Goal: Task Accomplishment & Management: Complete application form

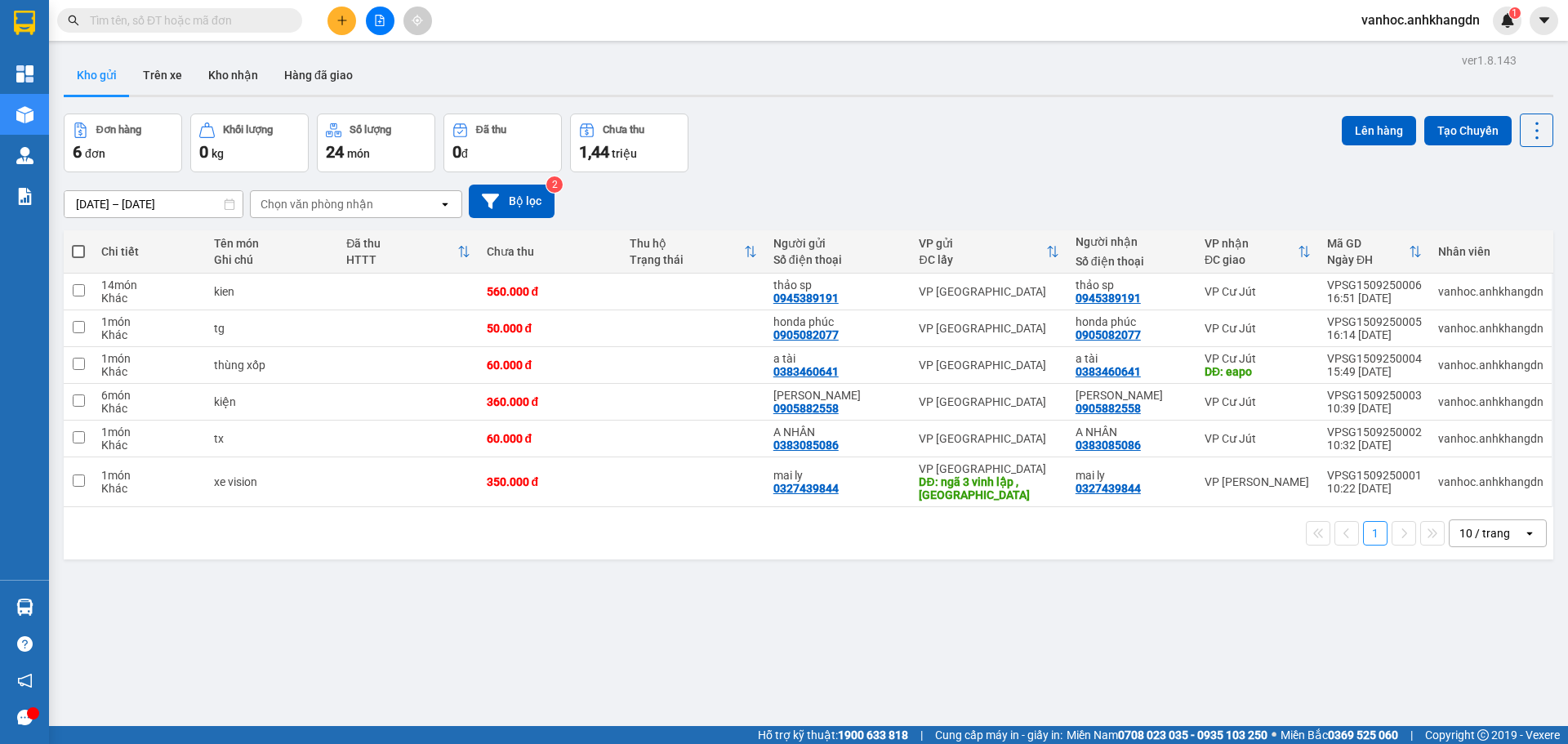
click at [338, 29] on button at bounding box center [342, 21] width 29 height 29
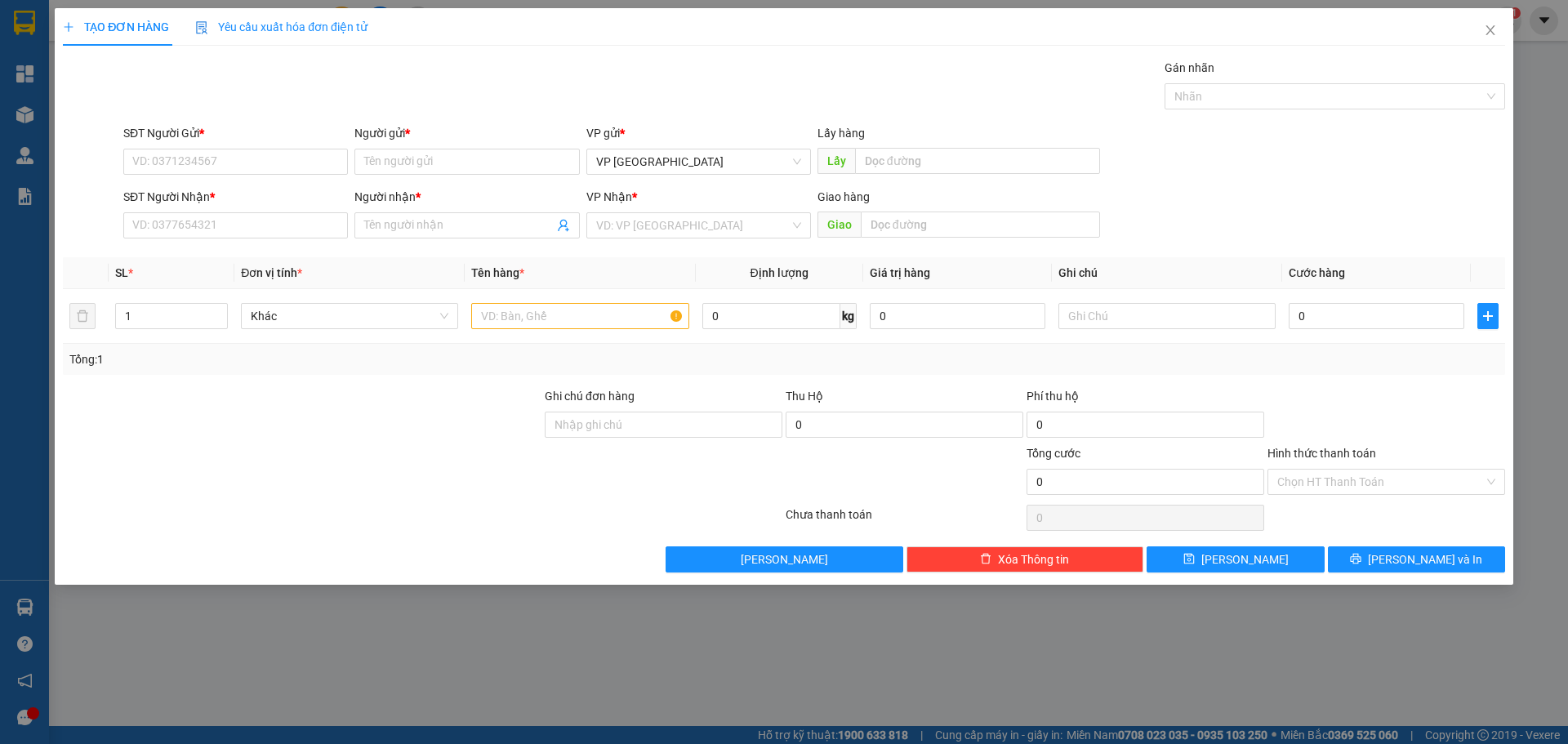
click at [411, 204] on div "Người nhận *" at bounding box center [466, 197] width 225 height 18
click at [411, 217] on input "Người nhận *" at bounding box center [459, 226] width 189 height 18
click at [411, 213] on span at bounding box center [466, 225] width 225 height 26
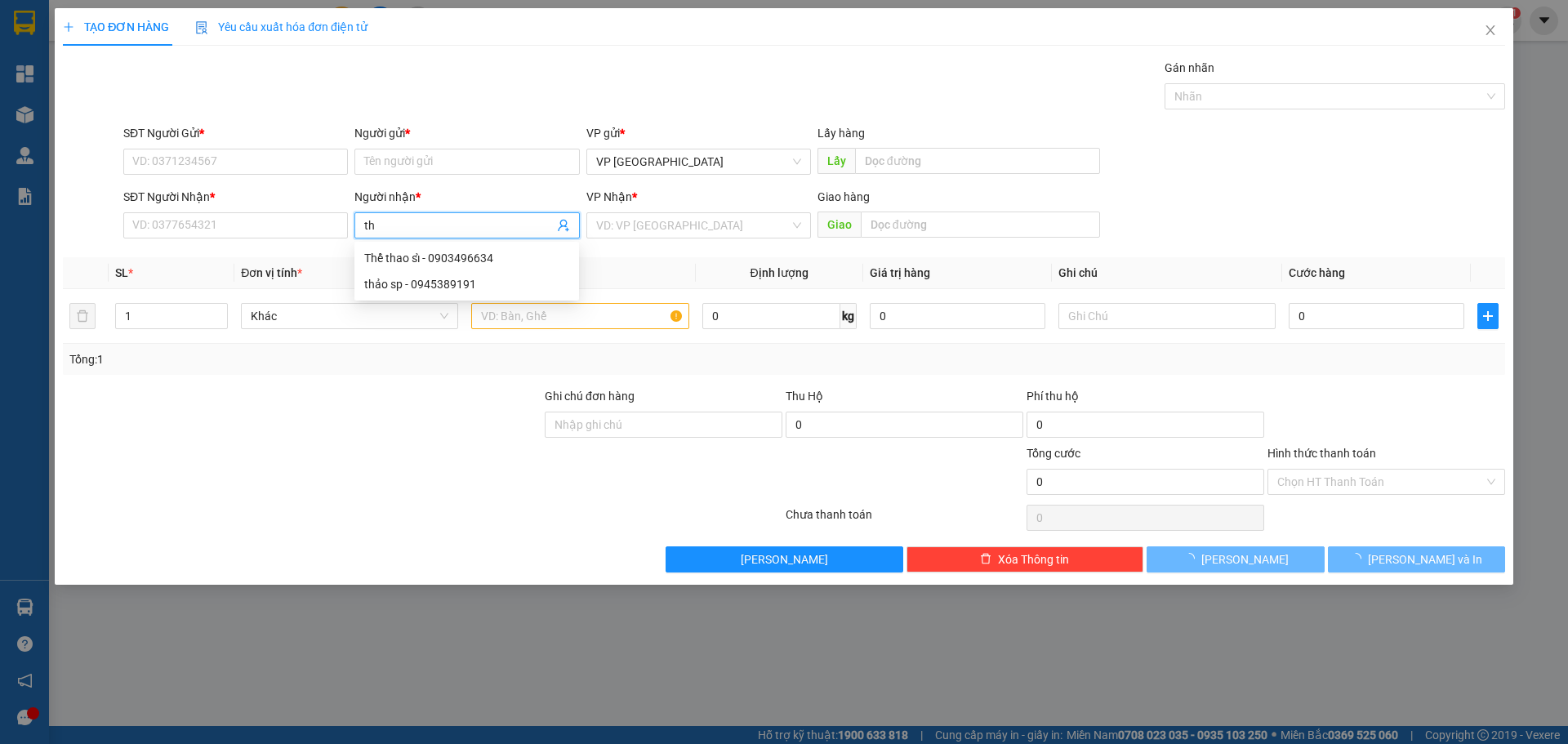
paste input "á"
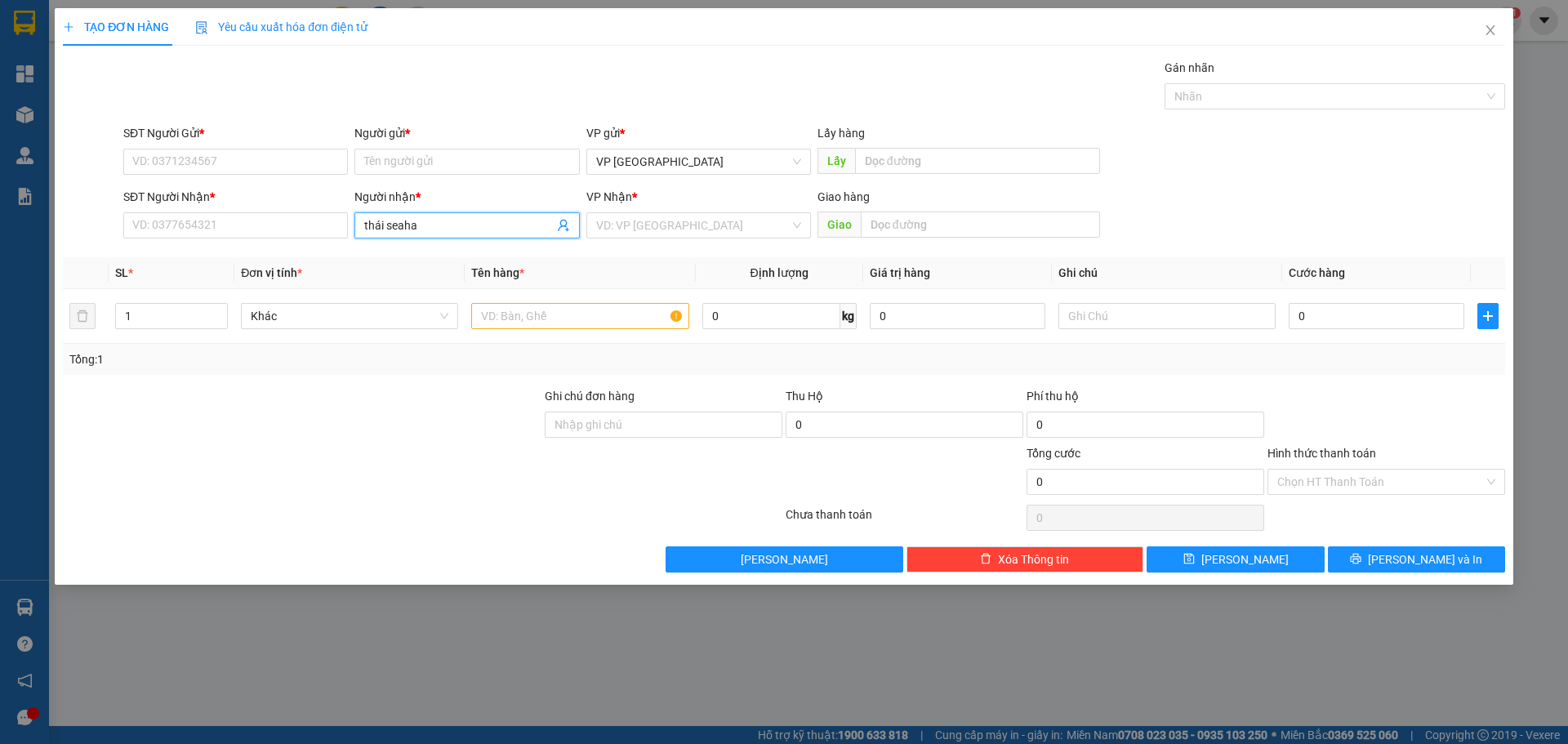
drag, startPoint x: 434, startPoint y: 227, endPoint x: 386, endPoint y: 214, distance: 49.7
click at [386, 214] on span "thái seaha" at bounding box center [466, 225] width 225 height 26
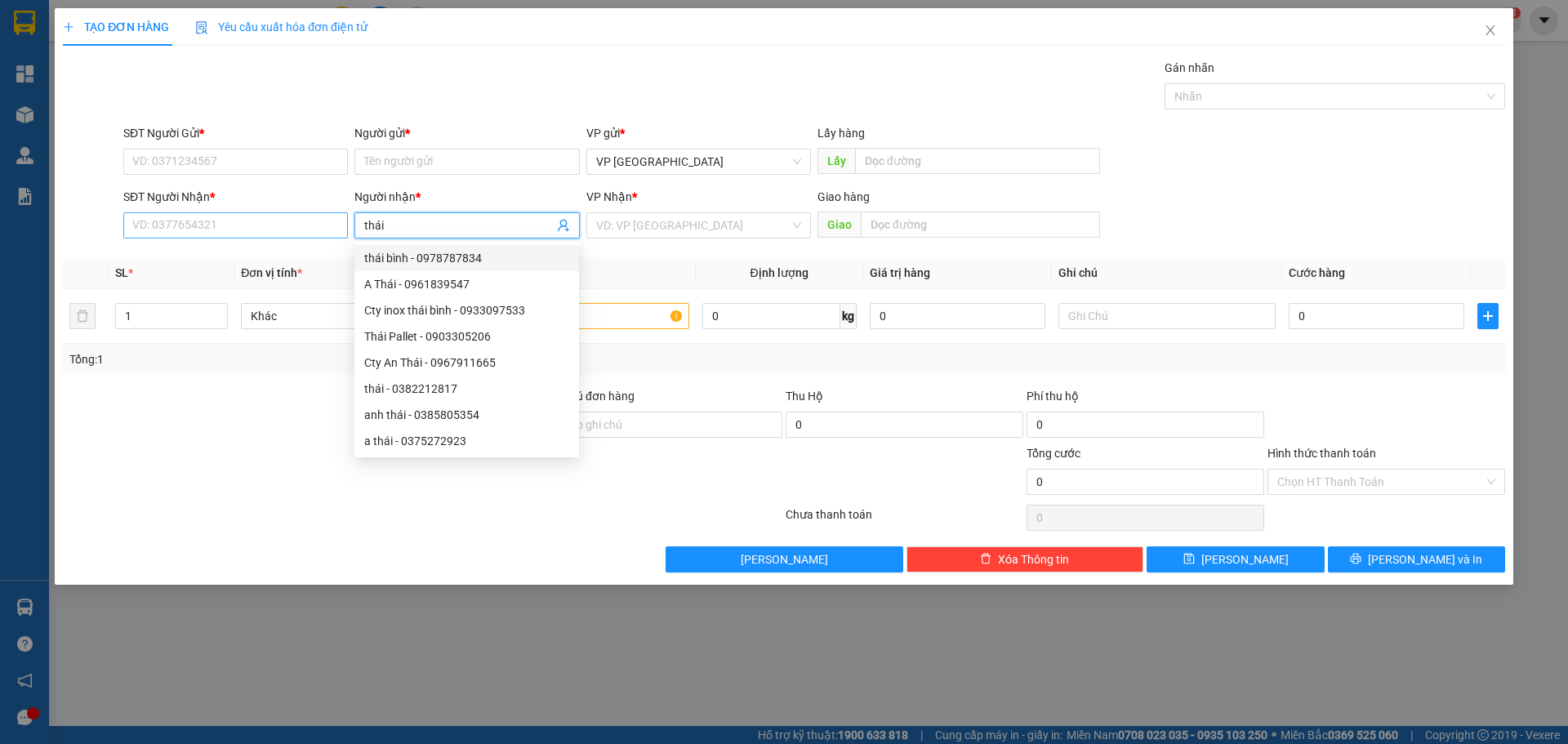
type input "thái"
click at [215, 223] on input "SĐT Người Nhận *" at bounding box center [235, 225] width 225 height 26
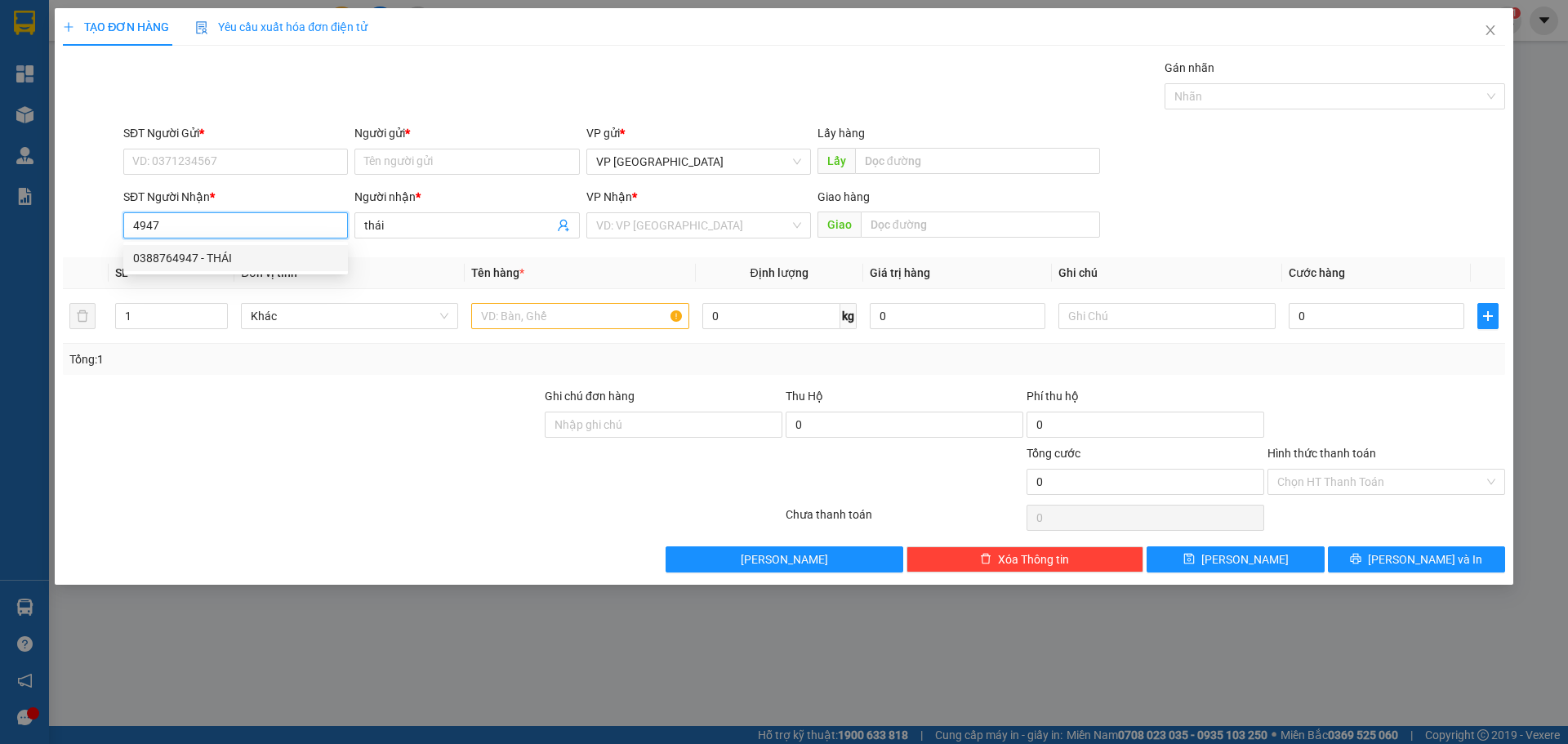
click at [260, 249] on div "0388764947 - THÁI" at bounding box center [235, 257] width 205 height 18
type input "0388764947"
type input "THÁI"
type input "20.000"
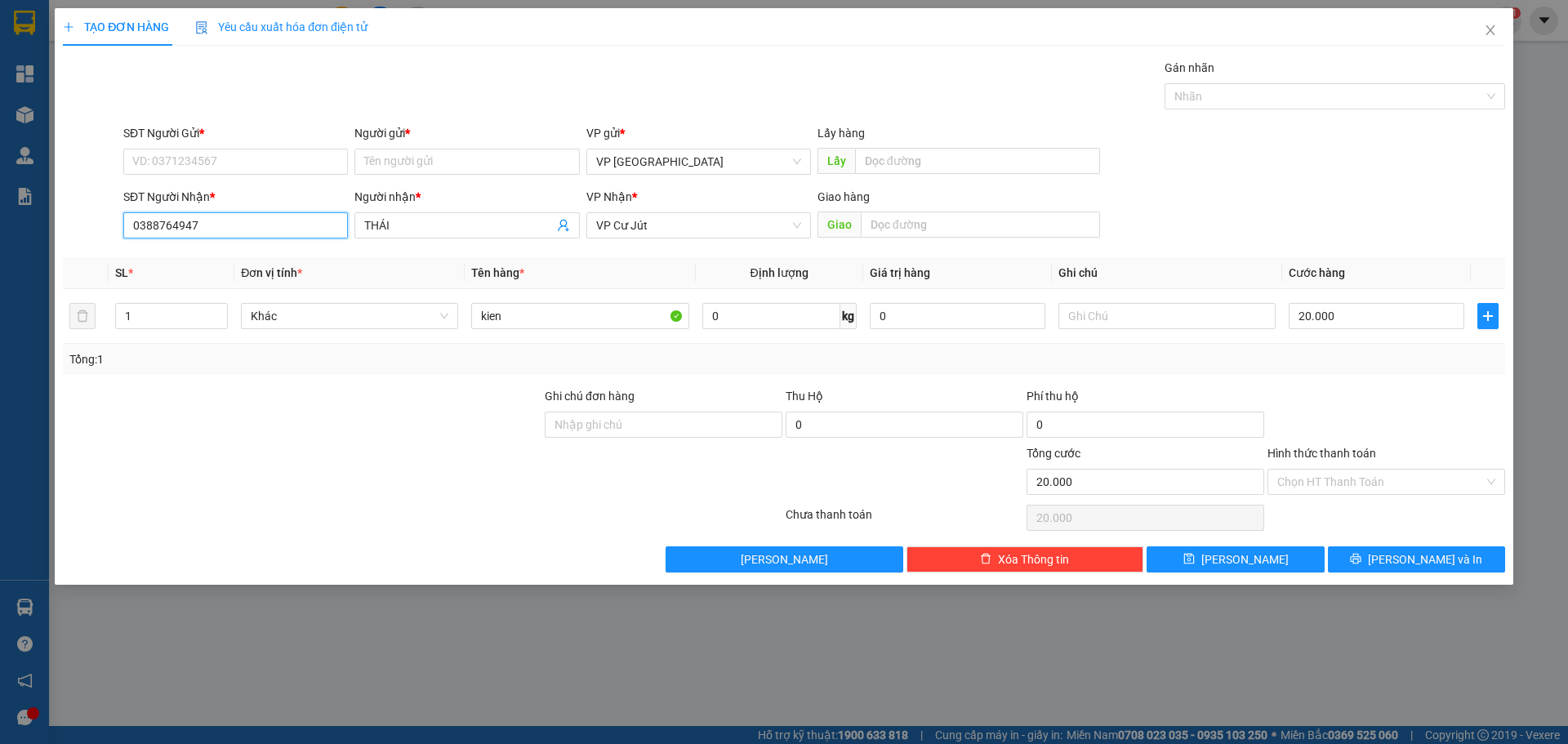
drag, startPoint x: 211, startPoint y: 222, endPoint x: 79, endPoint y: 205, distance: 133.1
click at [37, 225] on div "TẠO ĐƠN HÀNG Yêu cầu xuất hóa đơn điện tử Transit Pickup Surcharge Ids Transit …" at bounding box center [784, 372] width 1568 height 744
type input "0388764947"
click at [184, 156] on input "SĐT Người Gửi *" at bounding box center [235, 161] width 225 height 26
paste input "0388764947"
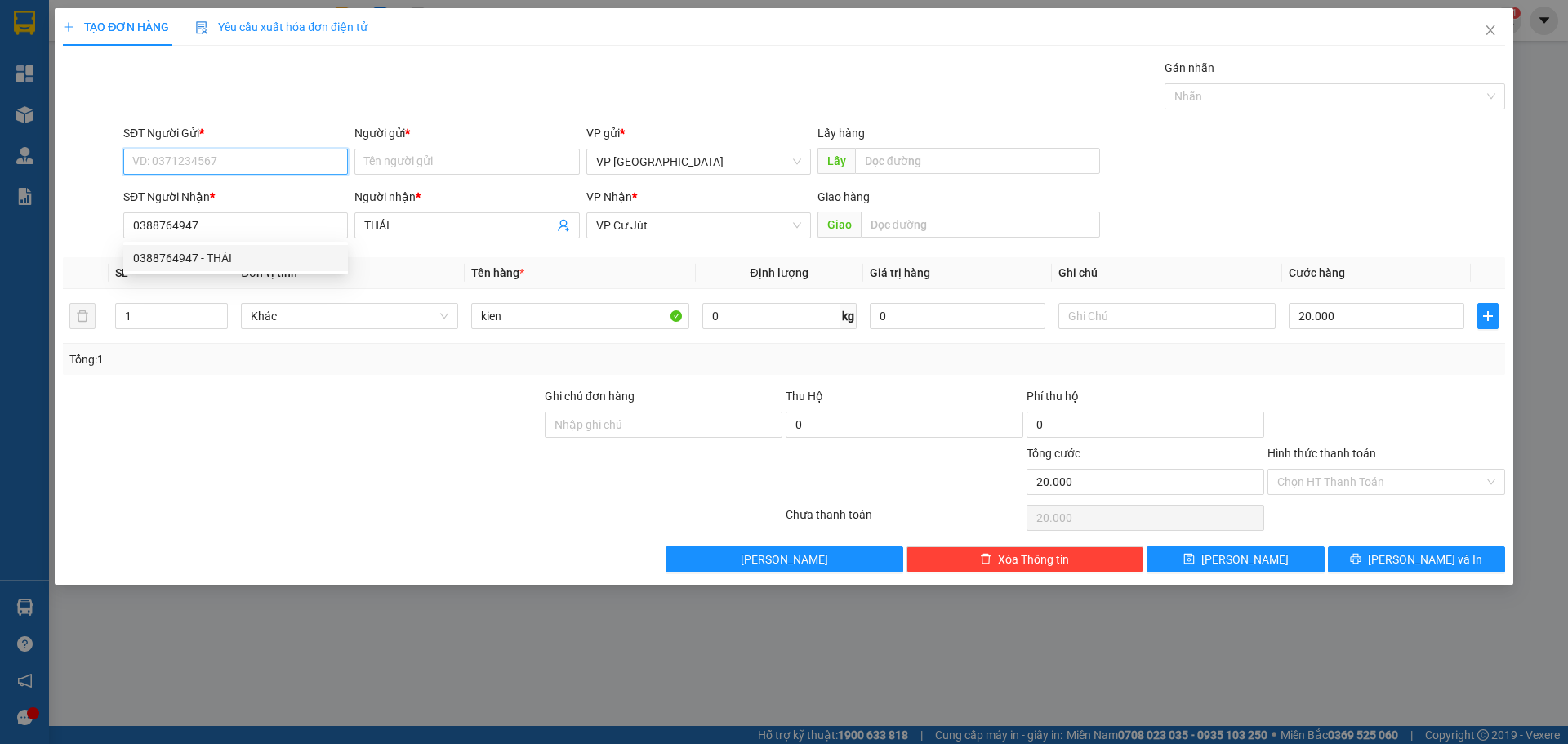
type input "0388764947"
click at [247, 200] on div "0388764947 - THÁI" at bounding box center [235, 194] width 205 height 18
type input "THÁI"
type input "0388764947"
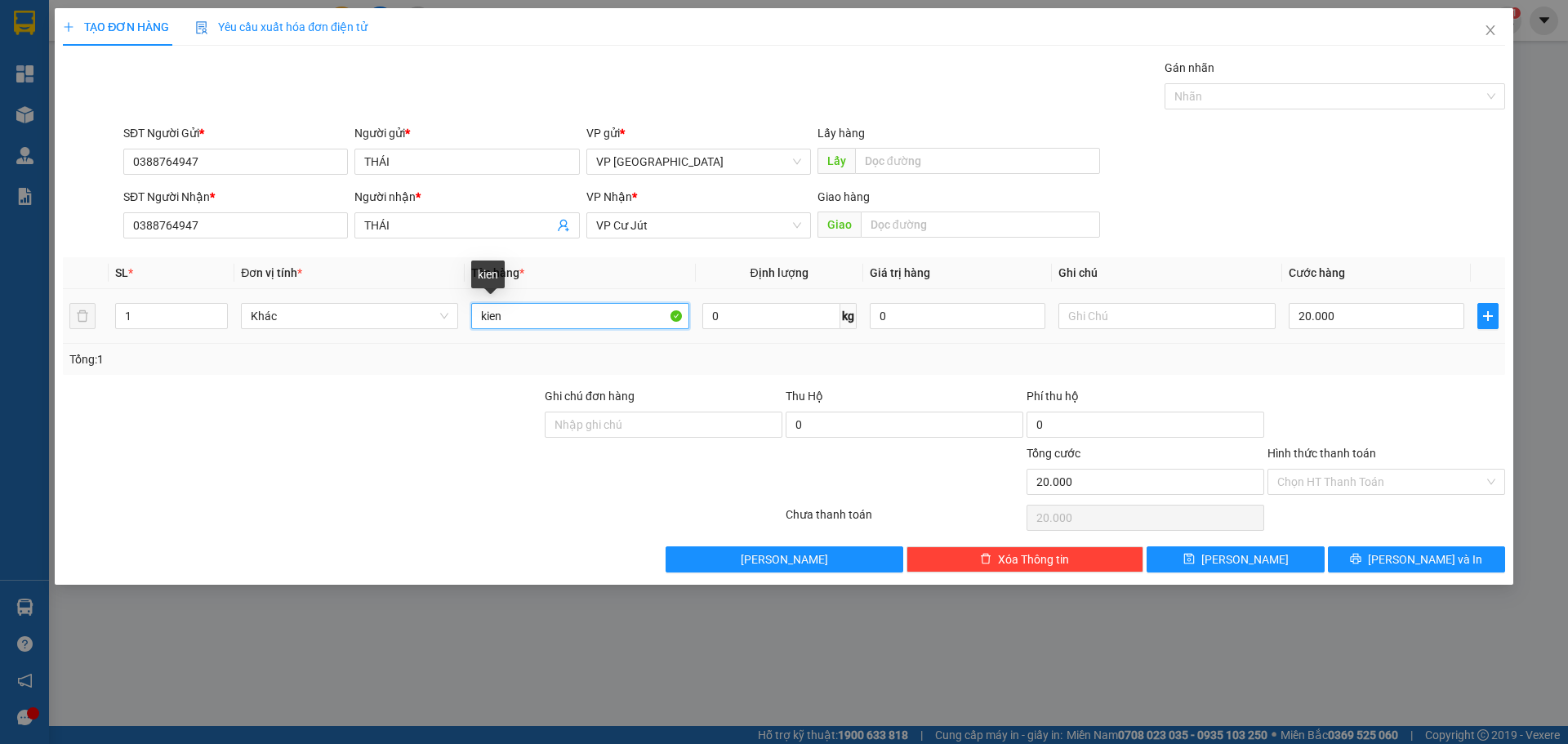
click at [549, 324] on input "kien" at bounding box center [579, 315] width 217 height 26
click at [1363, 314] on input "20.000" at bounding box center [1376, 315] width 175 height 26
type input "3"
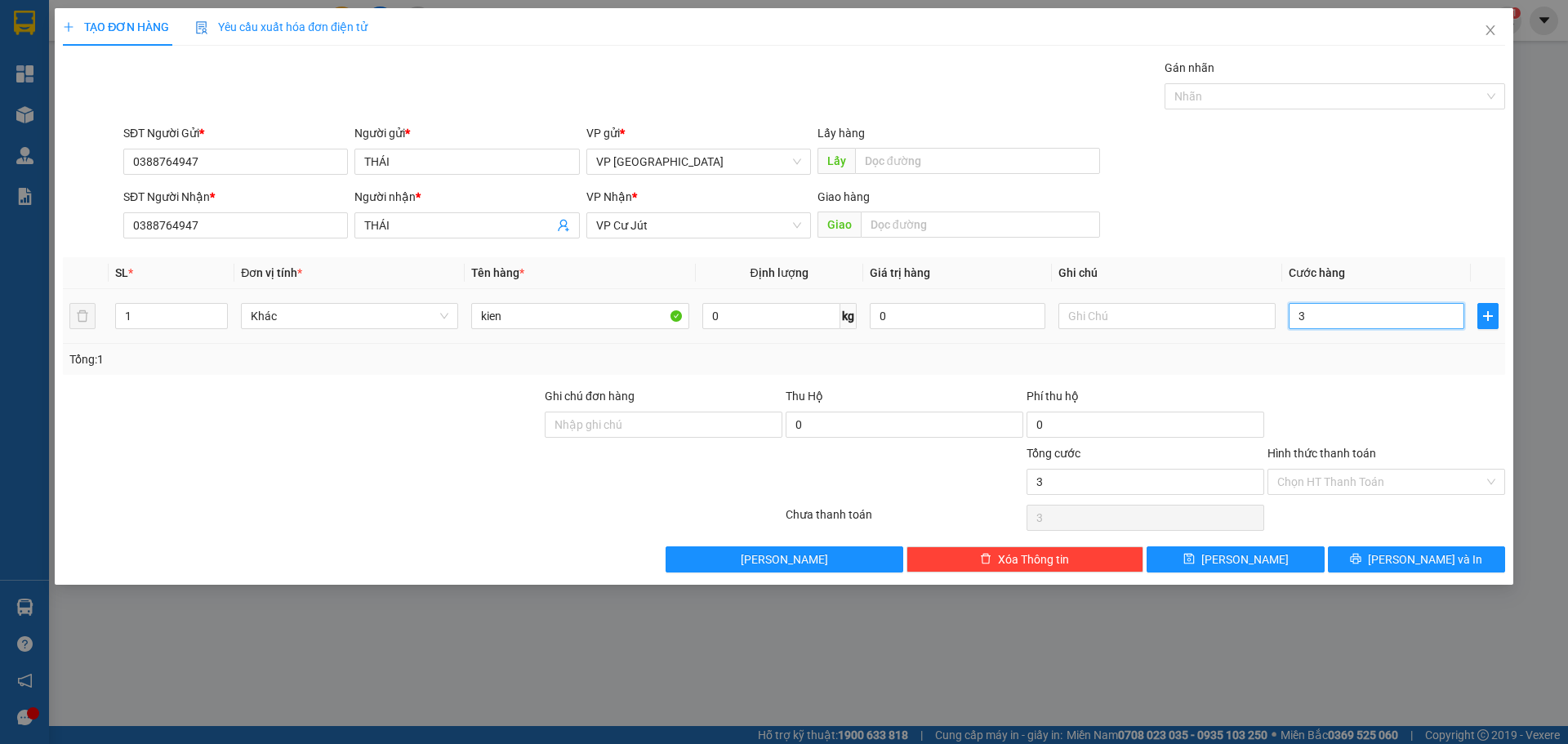
type input "30"
type input "300"
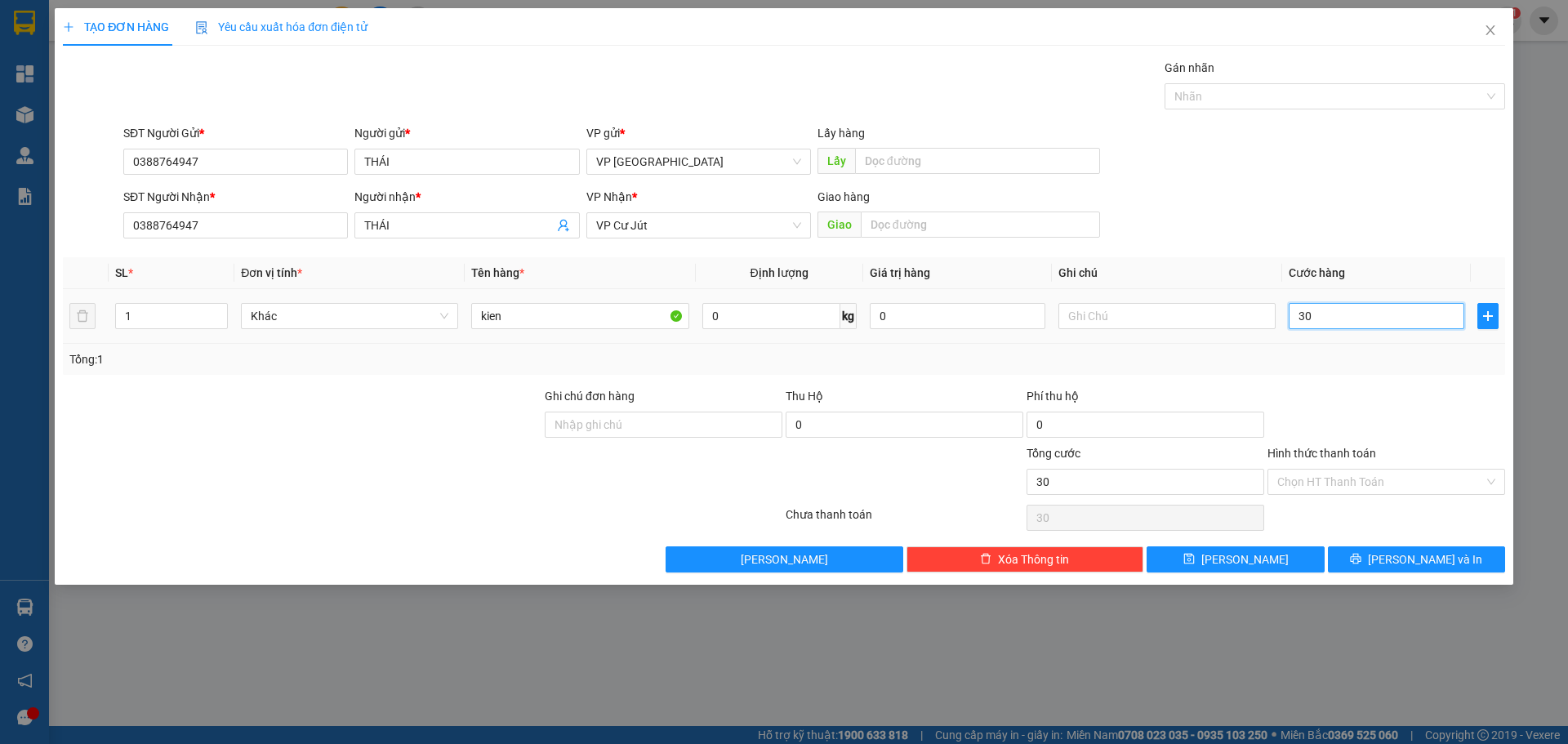
type input "300"
type input "3.000"
type input "30.000"
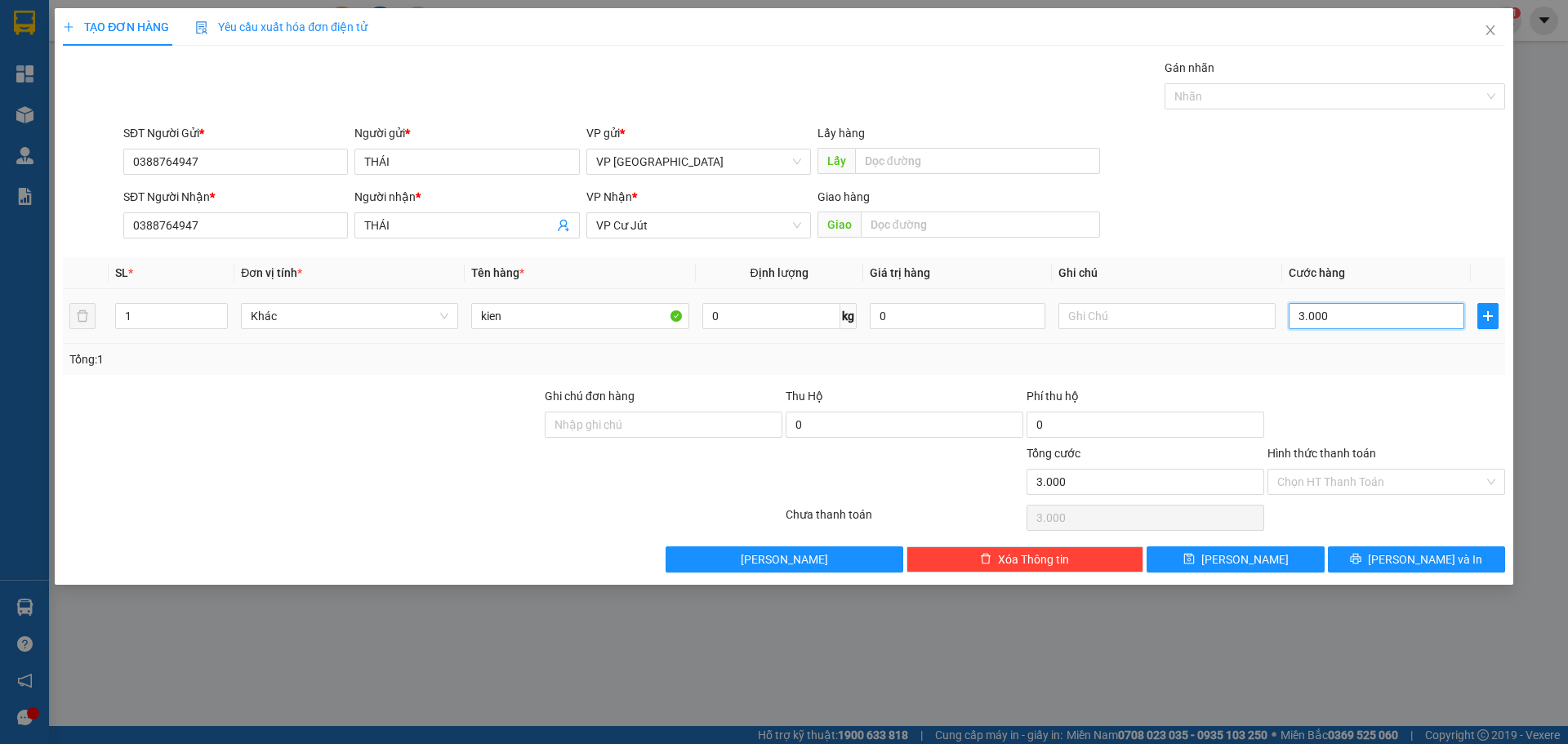
type input "30.000"
click at [1433, 560] on span "[PERSON_NAME] và In" at bounding box center [1425, 559] width 115 height 18
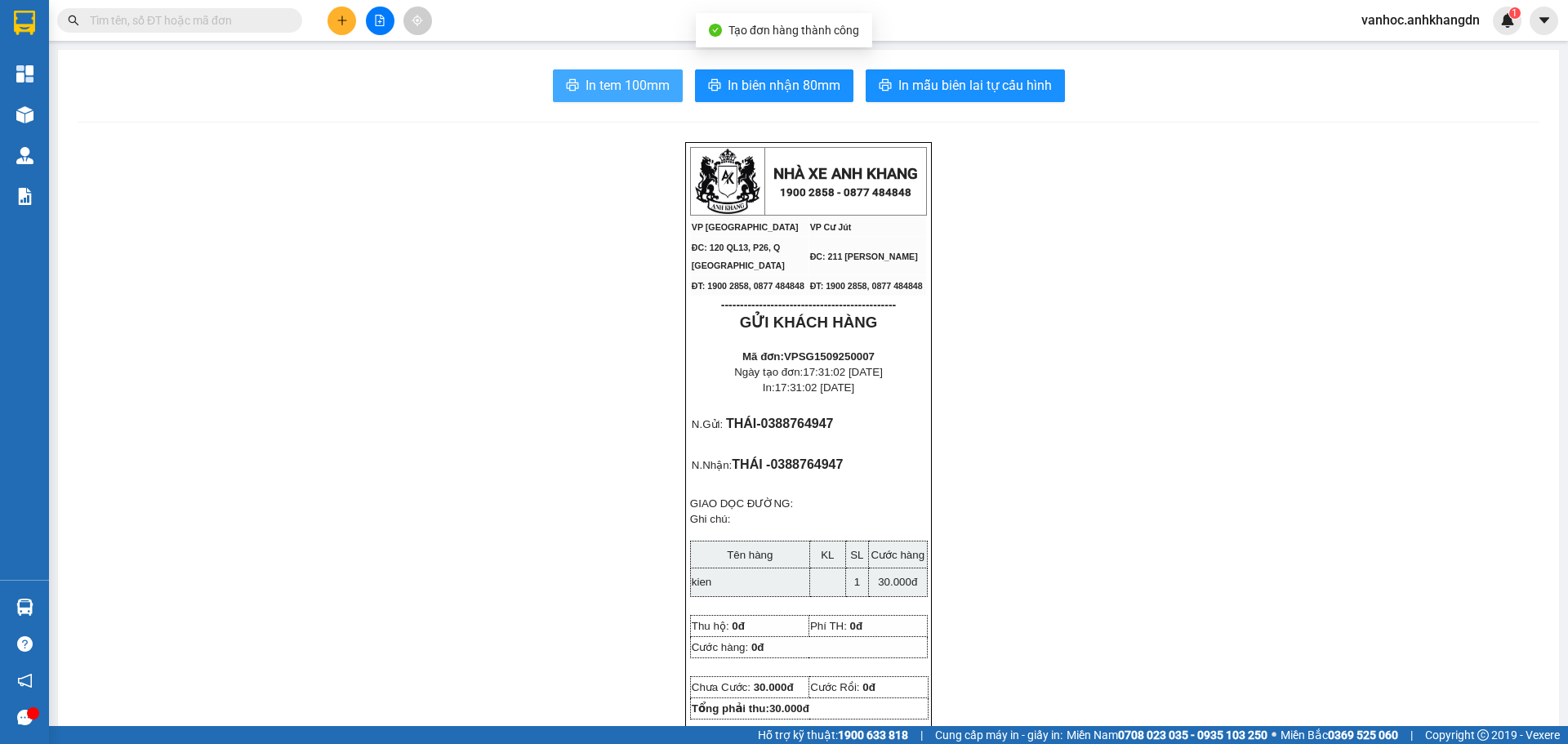
click at [644, 87] on span "In tem 100mm" at bounding box center [627, 85] width 84 height 20
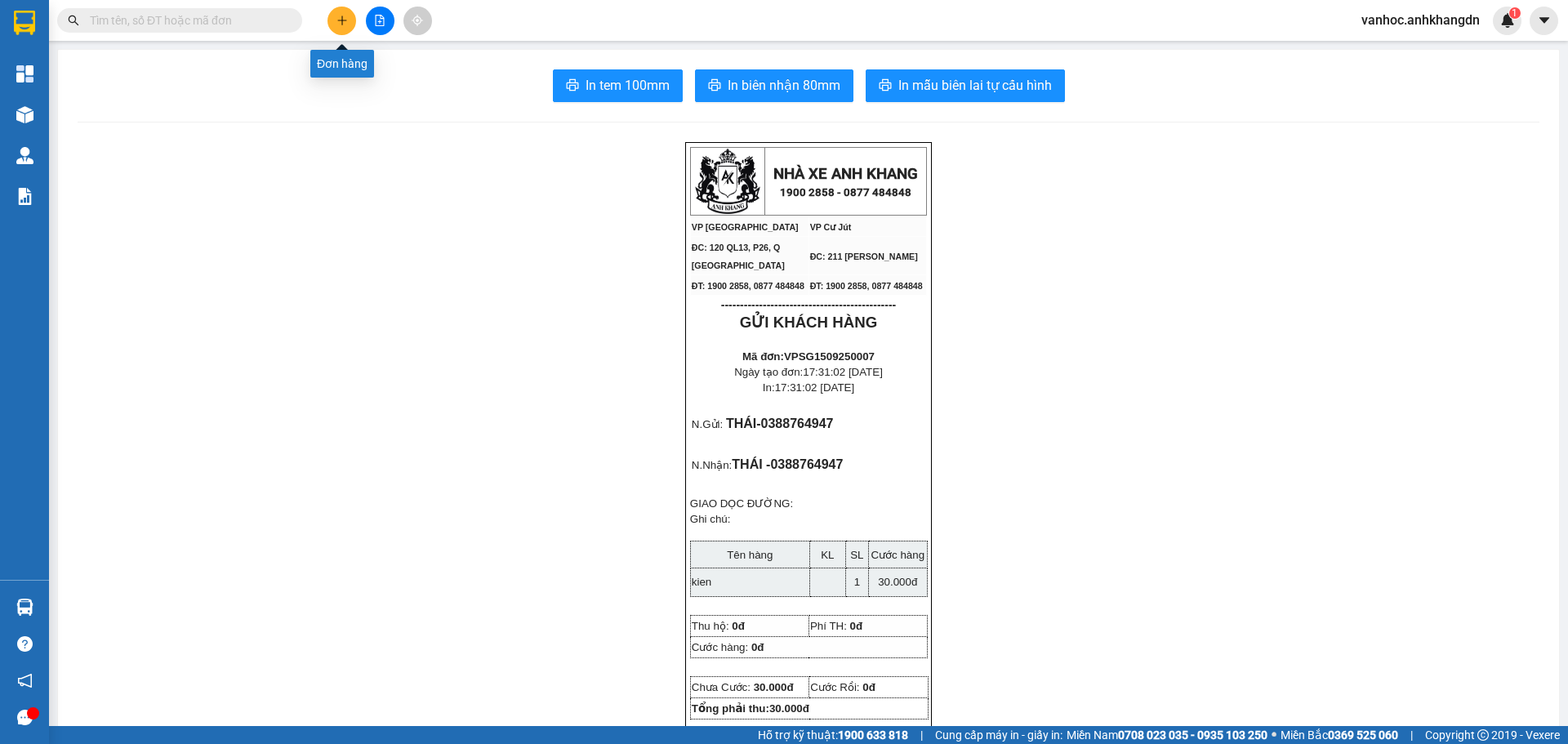
click at [342, 31] on button at bounding box center [342, 21] width 29 height 29
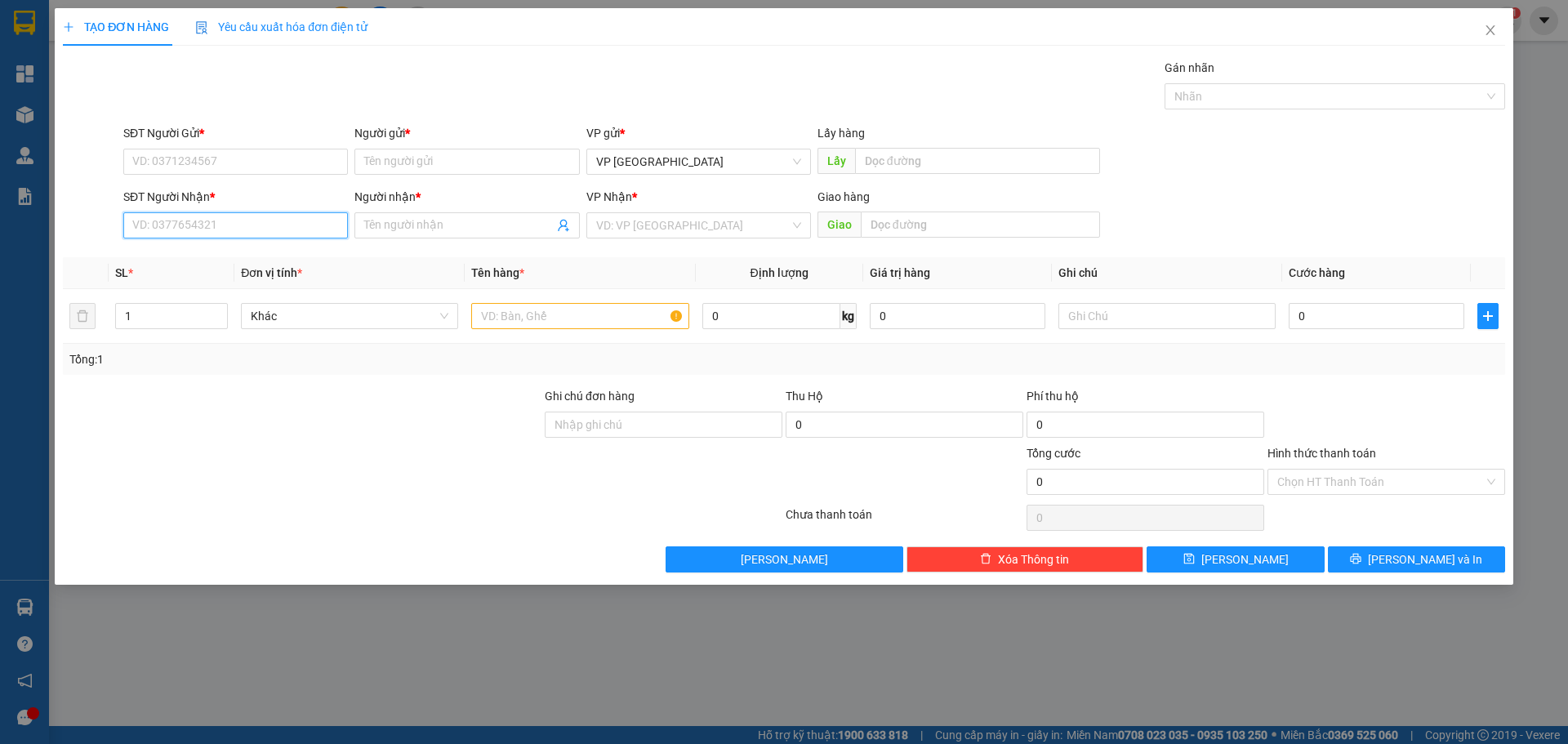
click at [254, 224] on input "SĐT Người Nhận *" at bounding box center [235, 225] width 225 height 26
type input "0339310983"
click at [405, 215] on span at bounding box center [466, 225] width 225 height 26
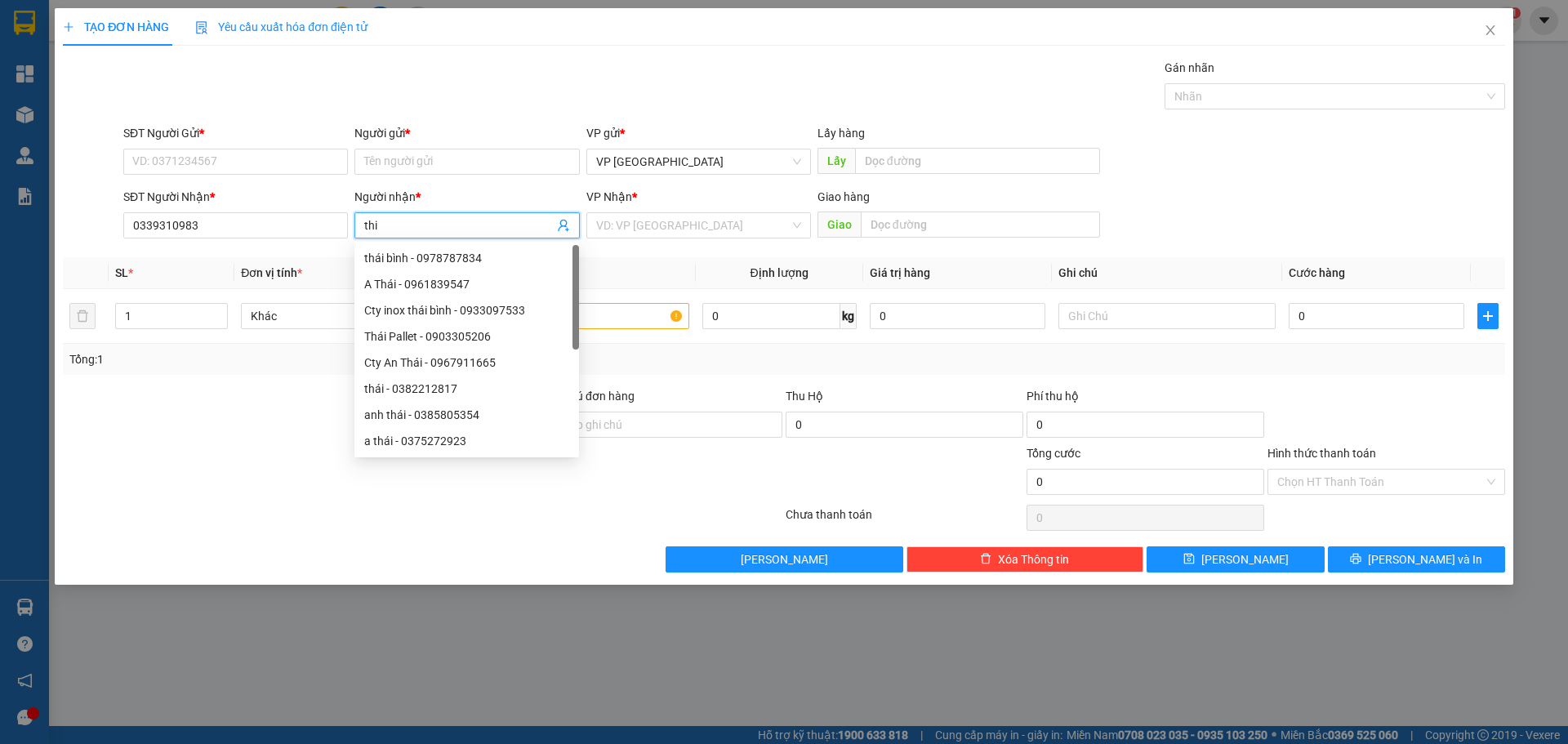
paste input "ê"
paste input "ệ"
type input "thiện"
drag, startPoint x: 216, startPoint y: 223, endPoint x: 0, endPoint y: 266, distance: 220.2
click at [0, 266] on div "TẠO ĐƠN HÀNG Yêu cầu xuất hóa đơn điện tử Transit Pickup Surcharge Ids Transit …" at bounding box center [784, 372] width 1568 height 744
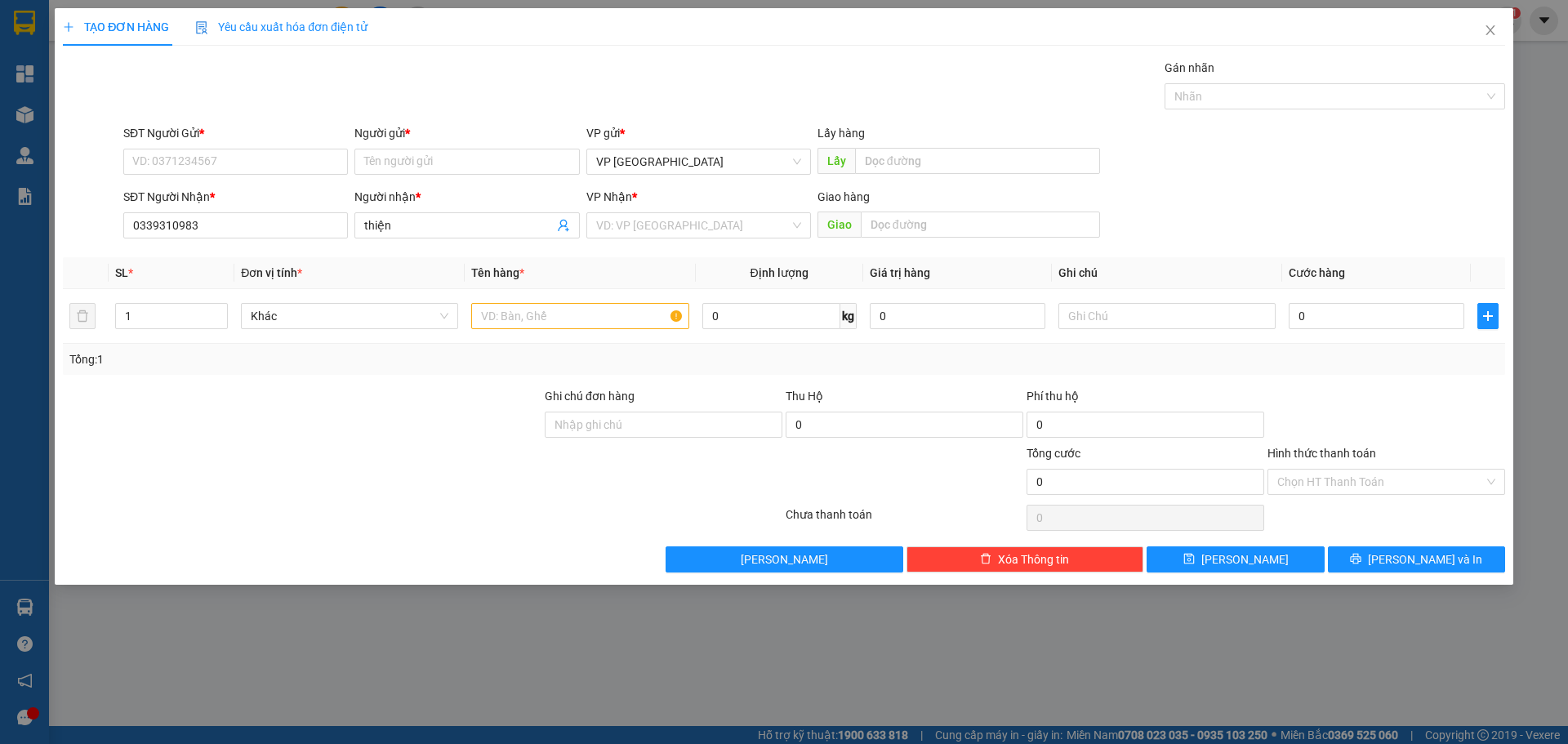
click at [220, 147] on div "SĐT Người Gửi *" at bounding box center [235, 136] width 225 height 24
click at [221, 152] on input "SĐT Người Gửi *" at bounding box center [235, 161] width 225 height 26
paste input "0339310983"
type input "0339310983"
drag, startPoint x: 408, startPoint y: 225, endPoint x: 303, endPoint y: 219, distance: 105.2
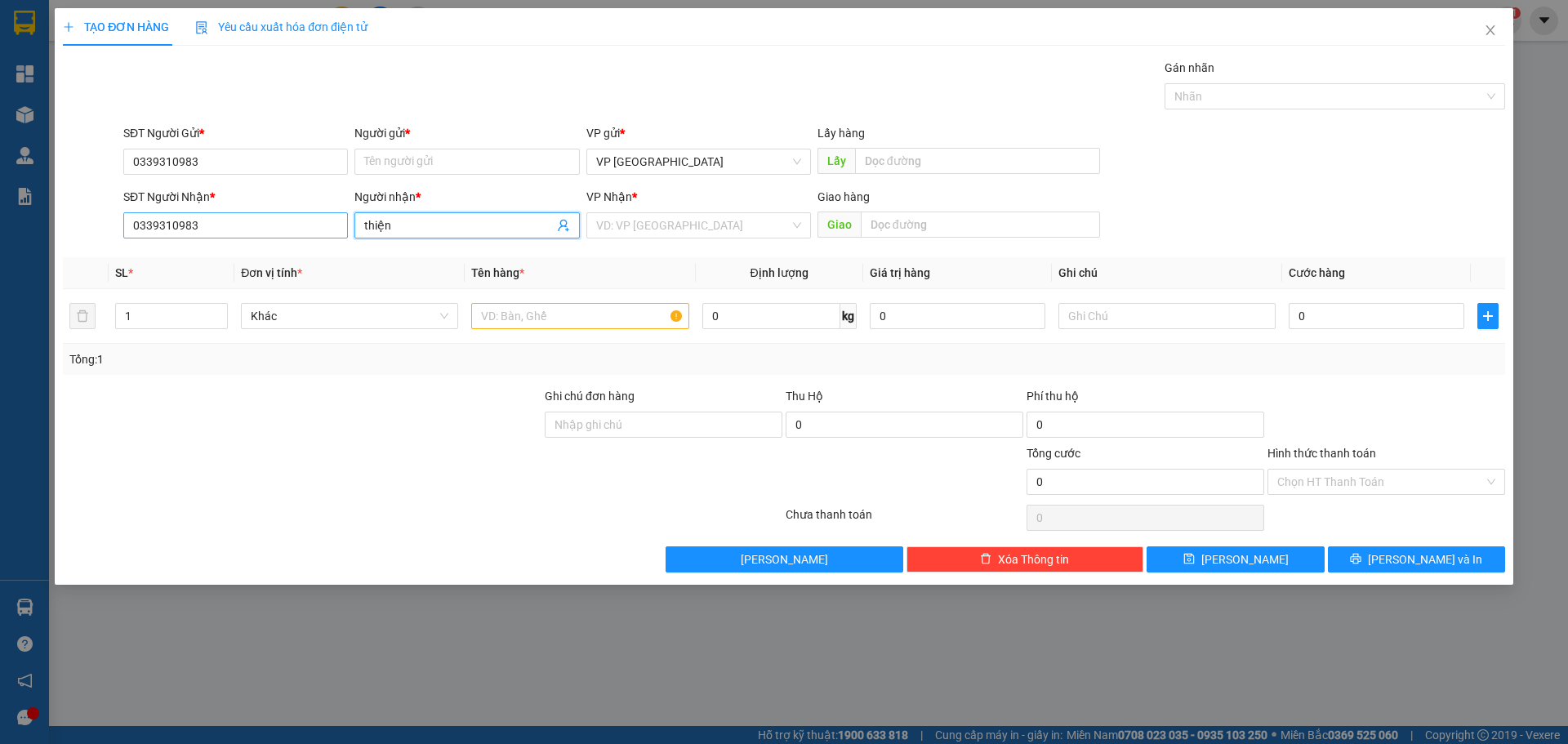
click at [303, 219] on div "SĐT Người Nhận * 0339310983 Người nhận * thiện thiện VP Nhận * VD: VP [GEOGRAPH…" at bounding box center [814, 216] width 1389 height 57
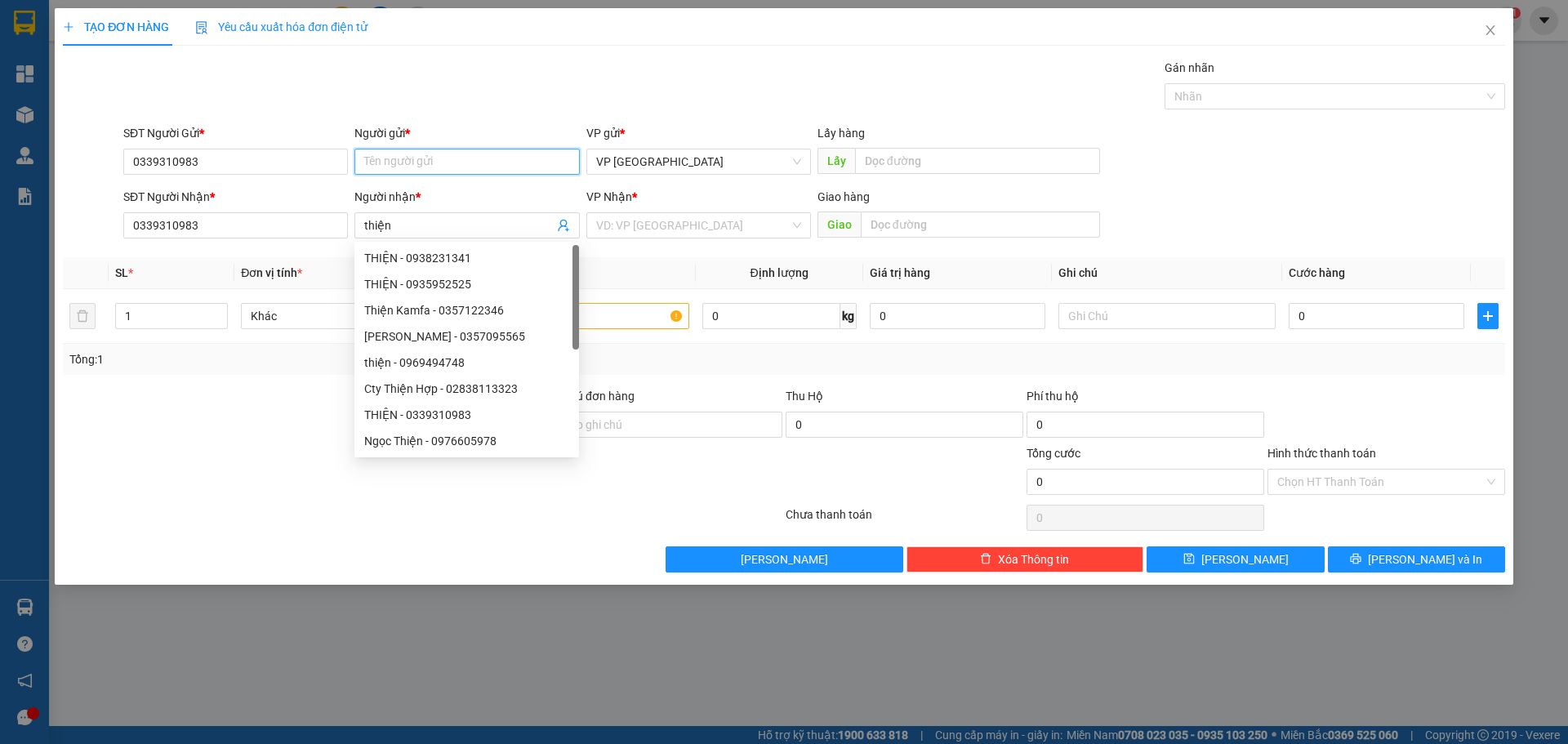
click at [461, 163] on input "Người gửi *" at bounding box center [466, 161] width 225 height 26
paste input "thiện"
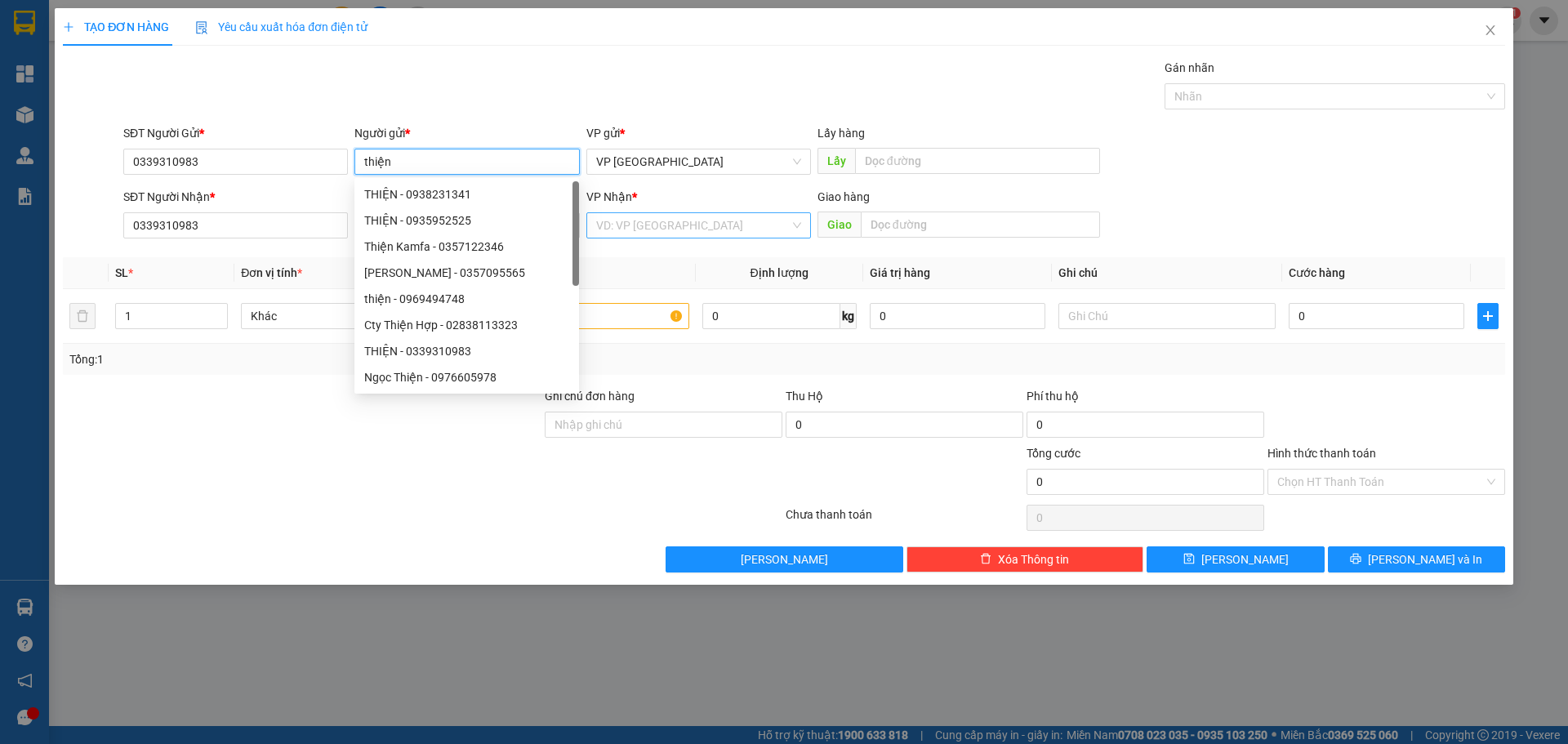
type input "thiện"
click at [655, 226] on input "search" at bounding box center [693, 225] width 194 height 24
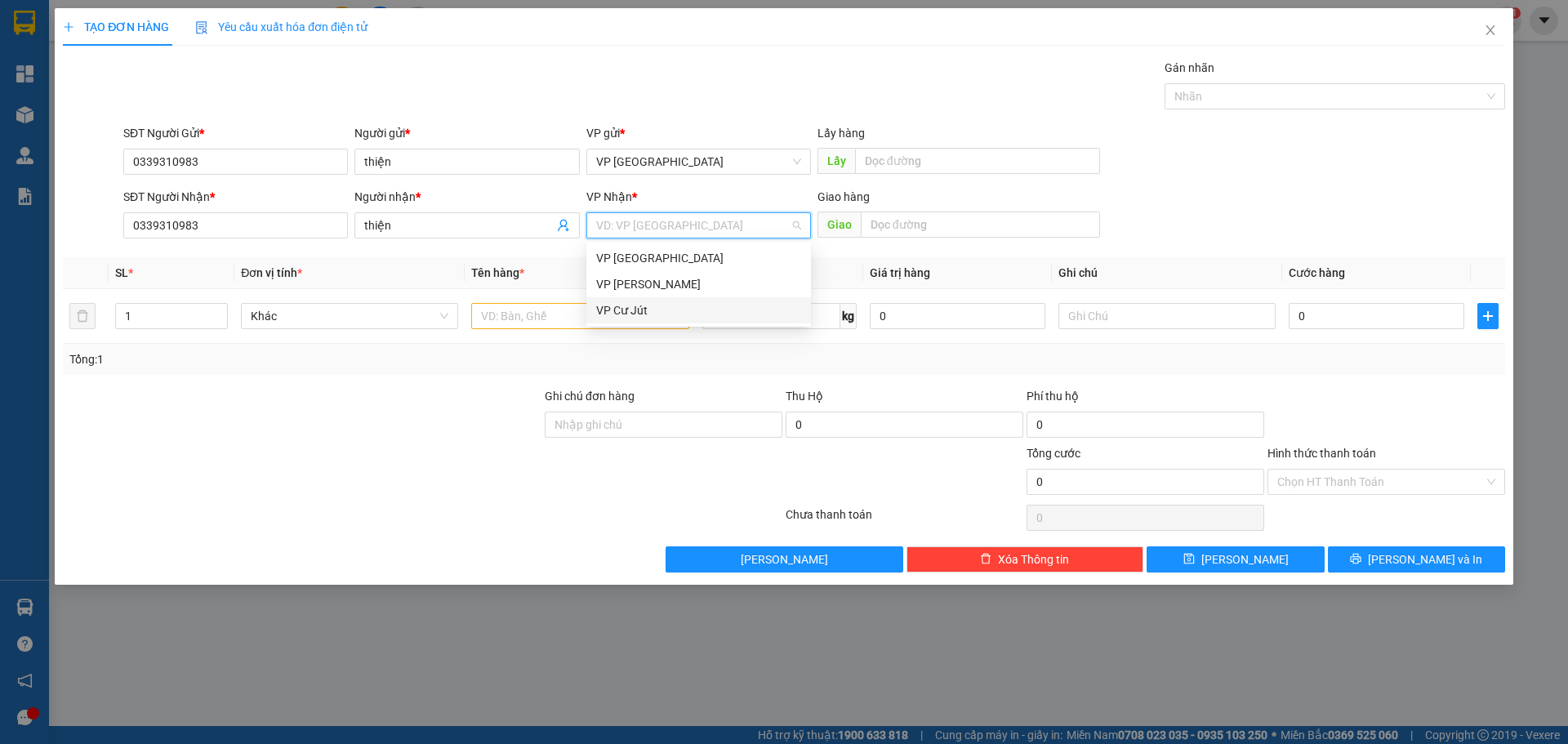
click at [629, 307] on div "VP Cư Jút" at bounding box center [699, 310] width 205 height 18
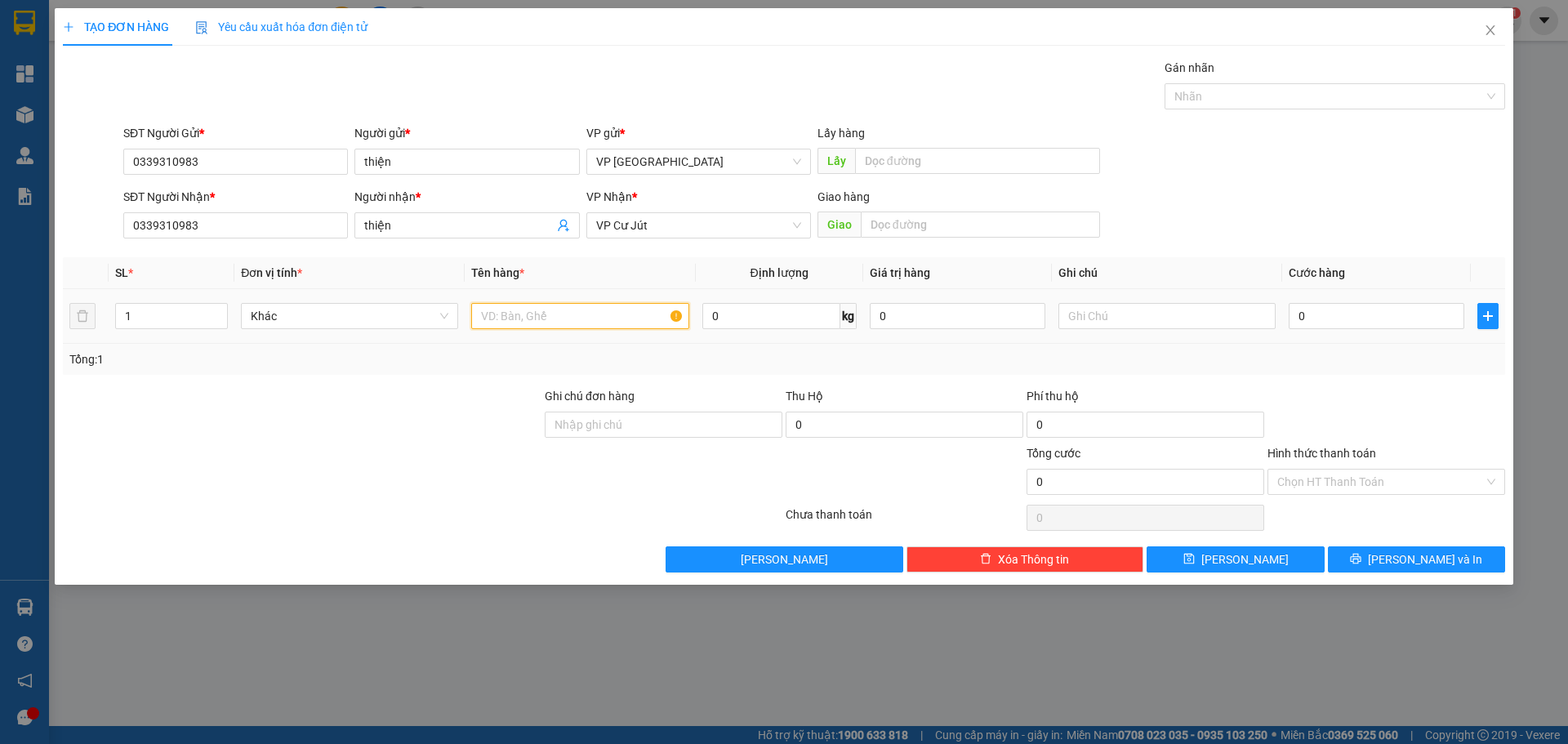
click at [545, 323] on input "text" at bounding box center [579, 315] width 217 height 26
paste input "ô"
paste input "ộ"
type input "h"
paste input "ỏ"
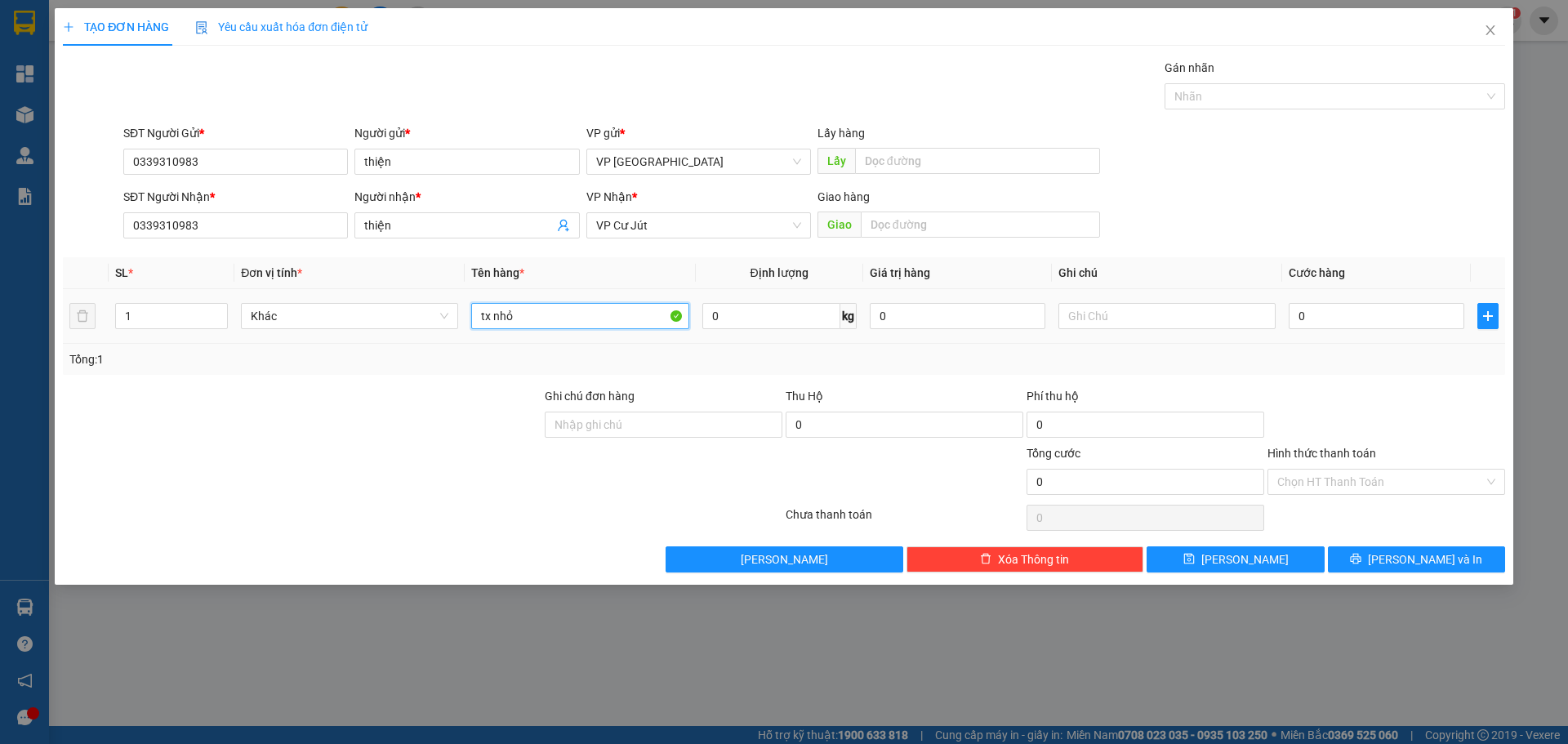
type input "tx nhỏ"
click at [1362, 330] on div "0" at bounding box center [1376, 316] width 175 height 33
click at [1353, 311] on input "0" at bounding box center [1376, 315] width 175 height 26
type input "3"
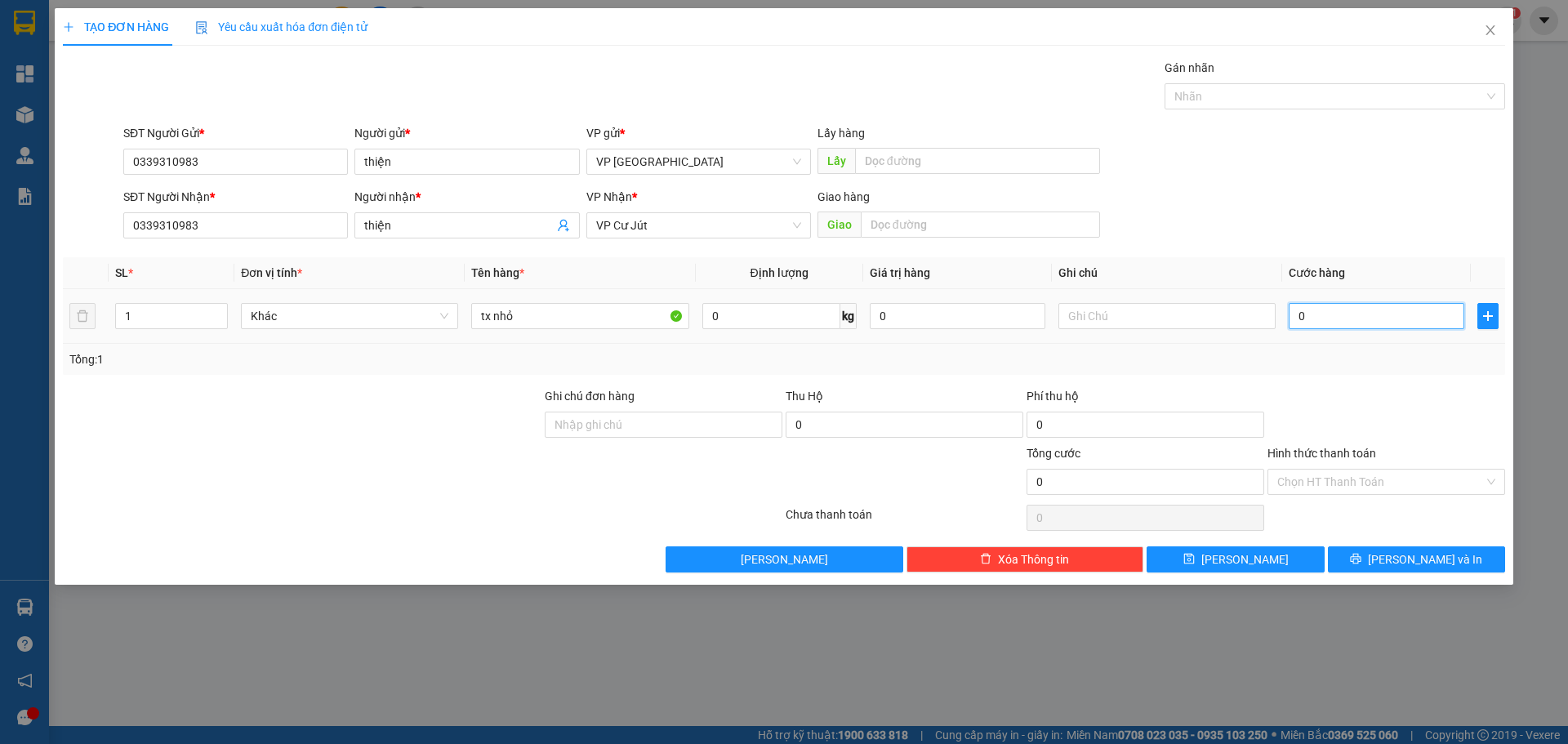
type input "3"
type input "30"
type input "300"
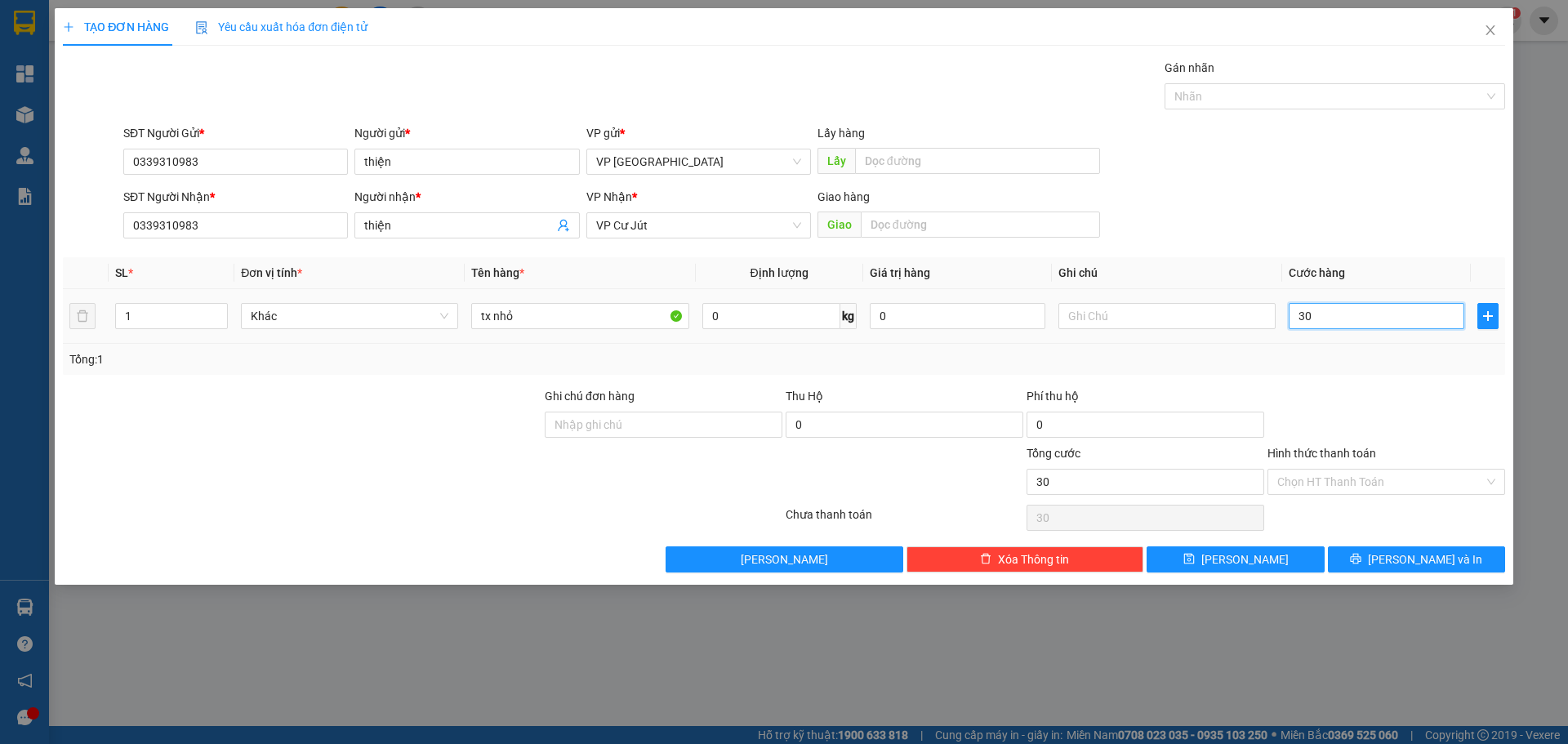
type input "300"
type input "3.000"
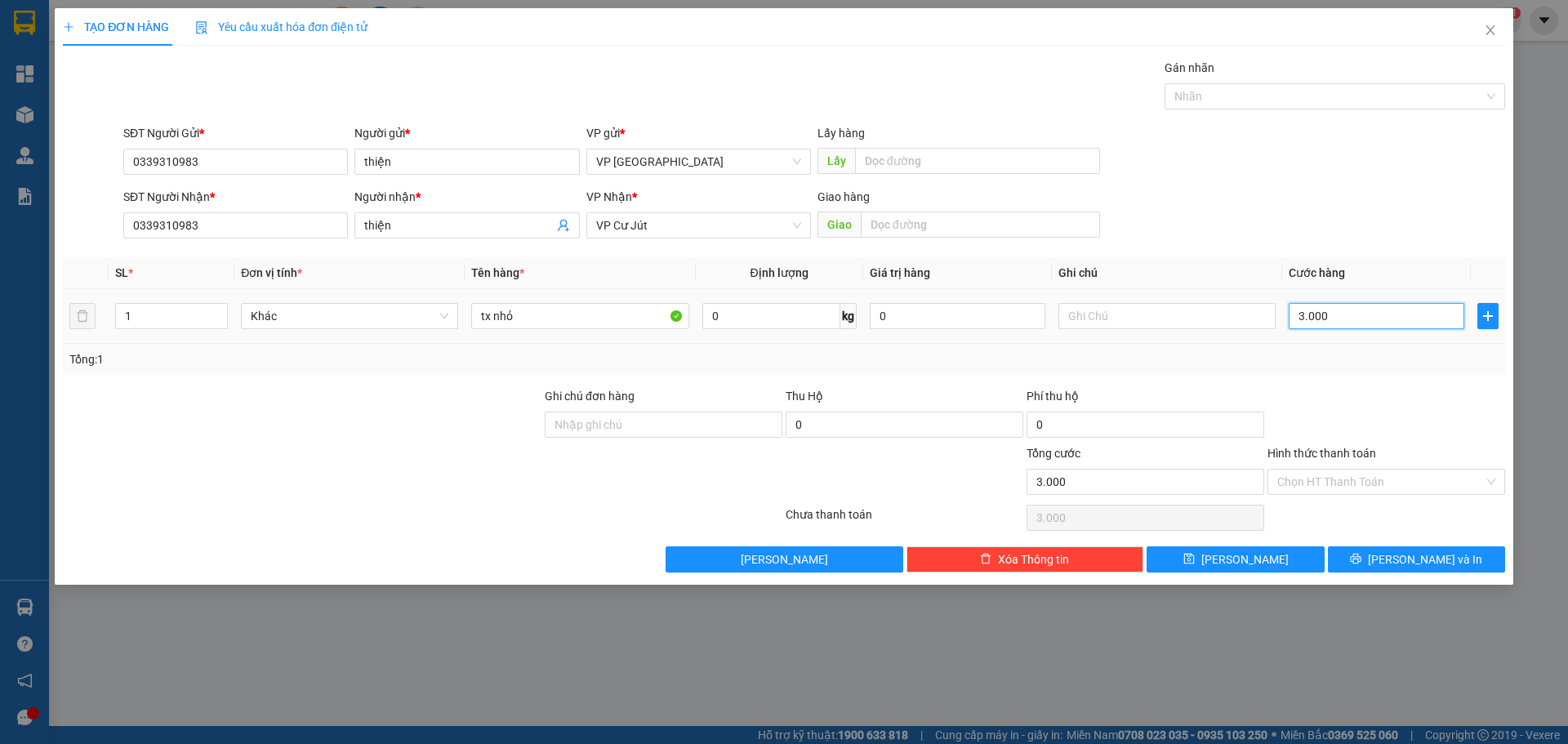
type input "30.000"
click at [1375, 564] on button "[PERSON_NAME] và In" at bounding box center [1417, 559] width 177 height 26
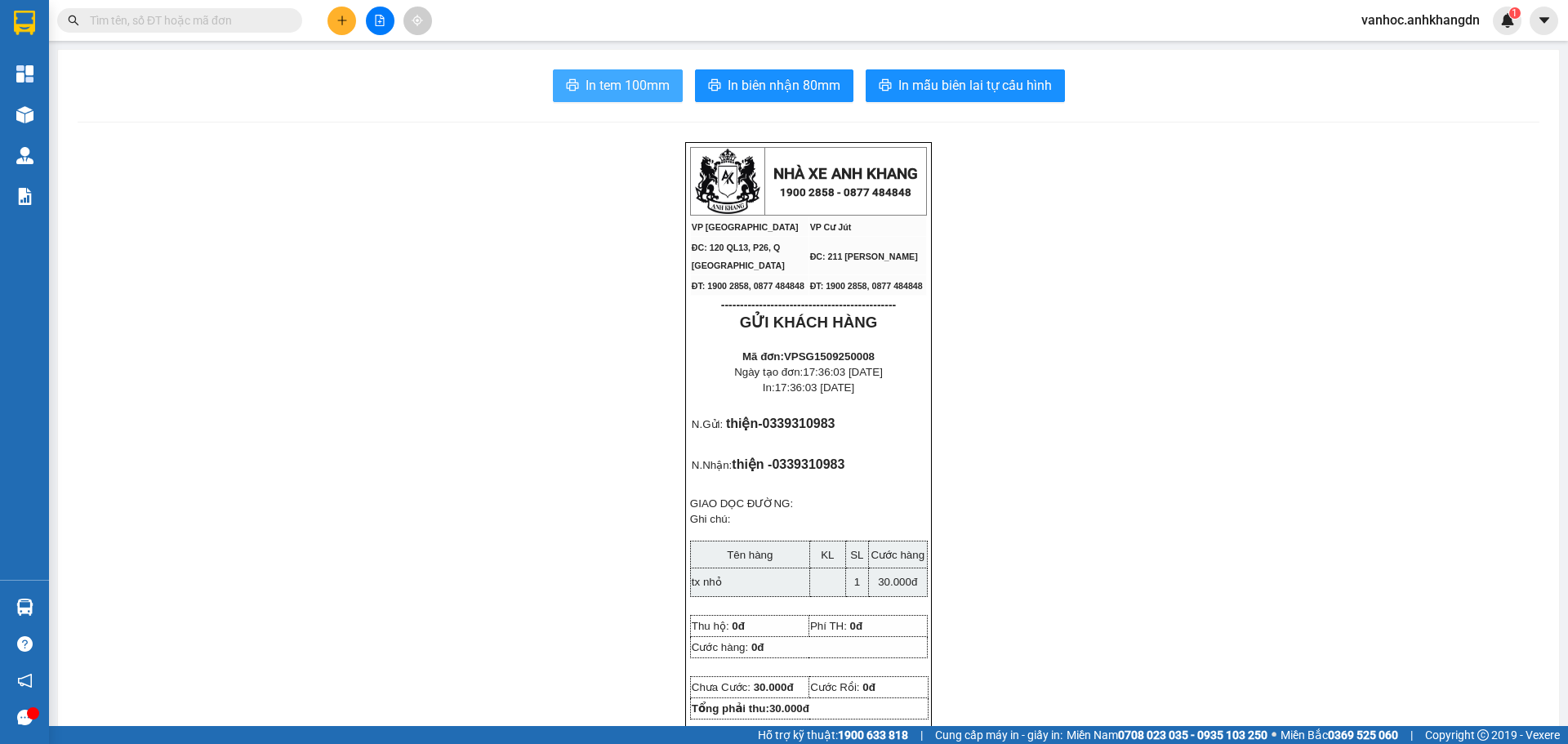
click at [619, 93] on span "In tem 100mm" at bounding box center [627, 85] width 84 height 20
click at [349, 28] on button at bounding box center [342, 21] width 29 height 29
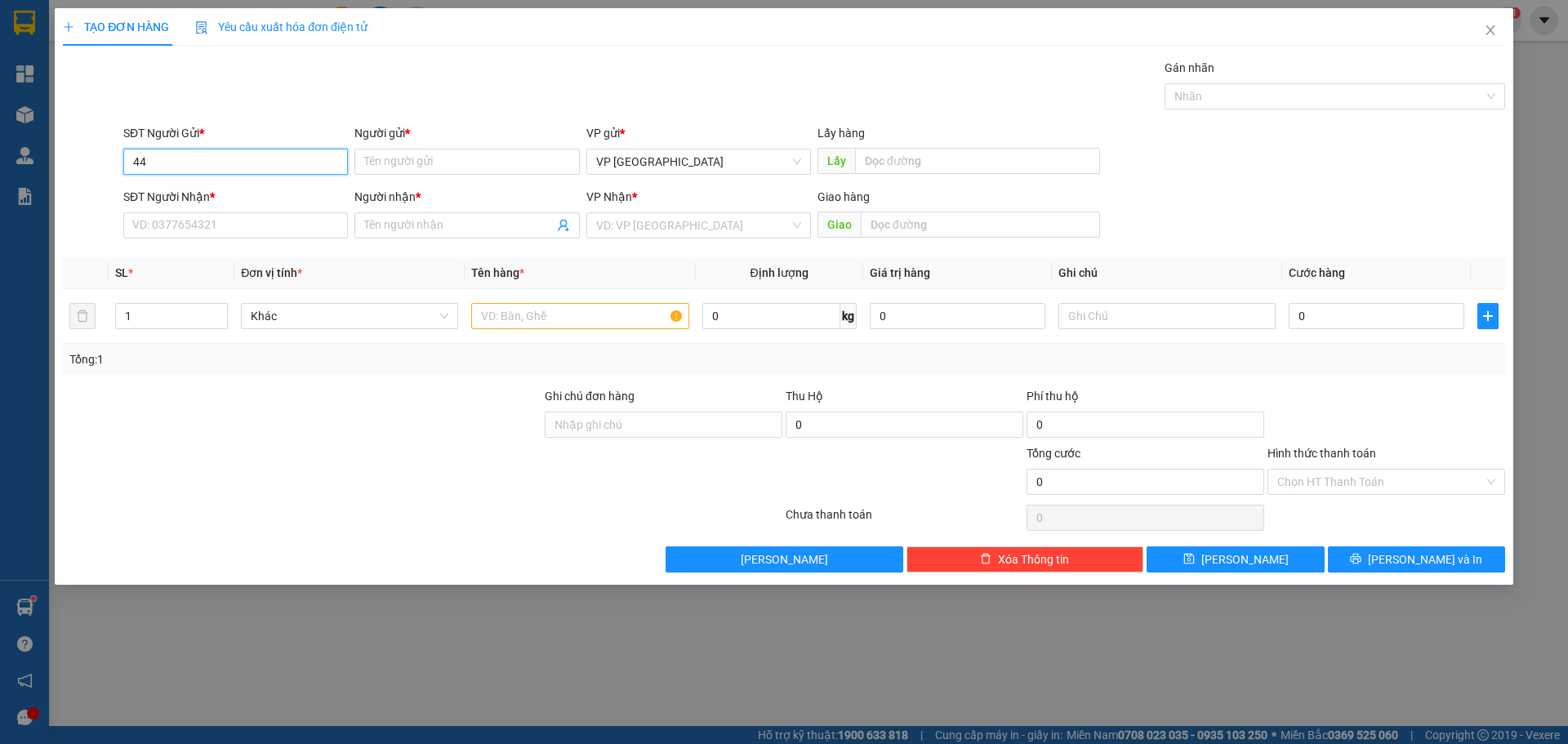
type input "4"
click at [264, 199] on div "0967047447 - [PERSON_NAME]" at bounding box center [235, 194] width 205 height 18
type input "0967047447"
type input "KHÁNH"
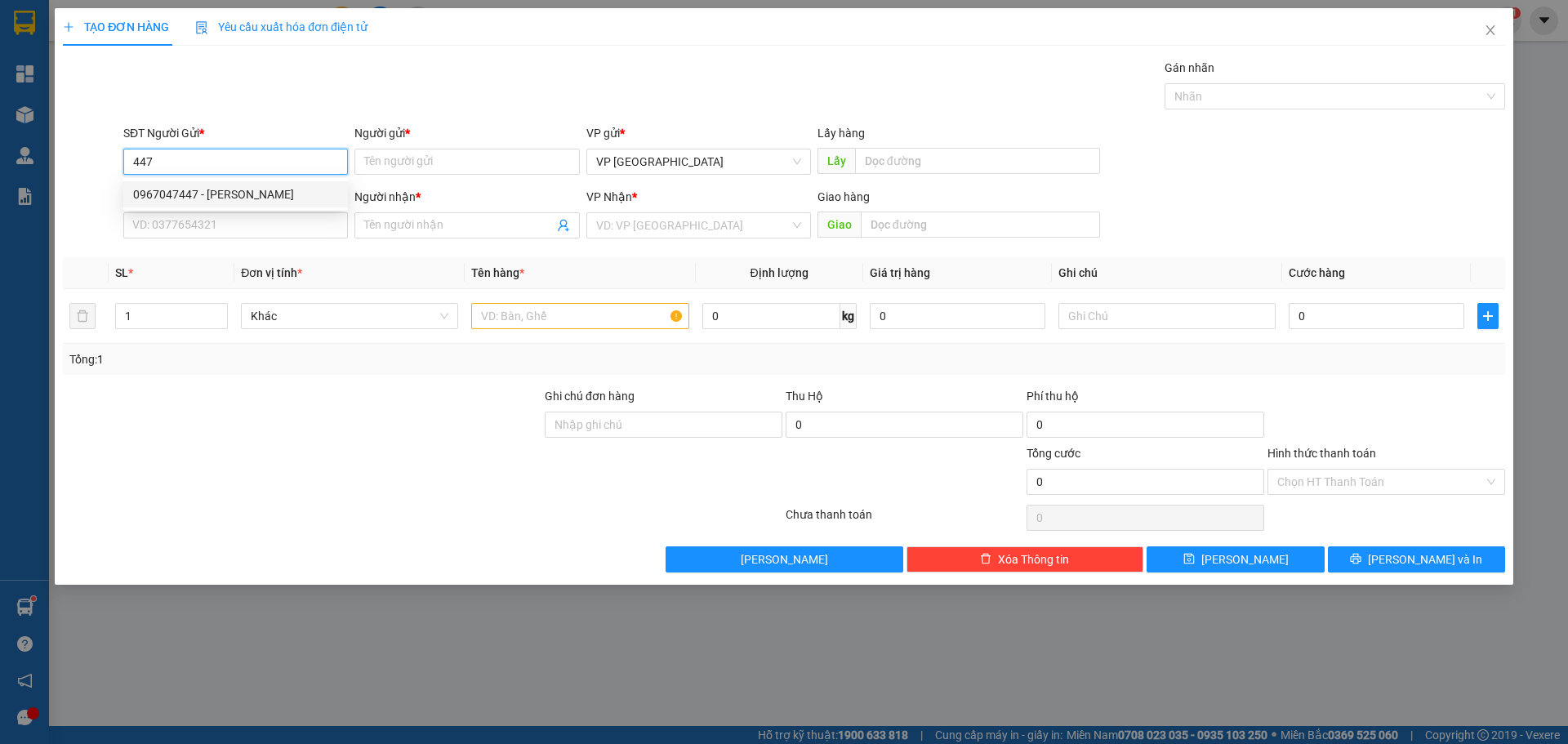
type input "0967047447"
type input "KHÁNH"
type input "40.000"
type input "0967047447"
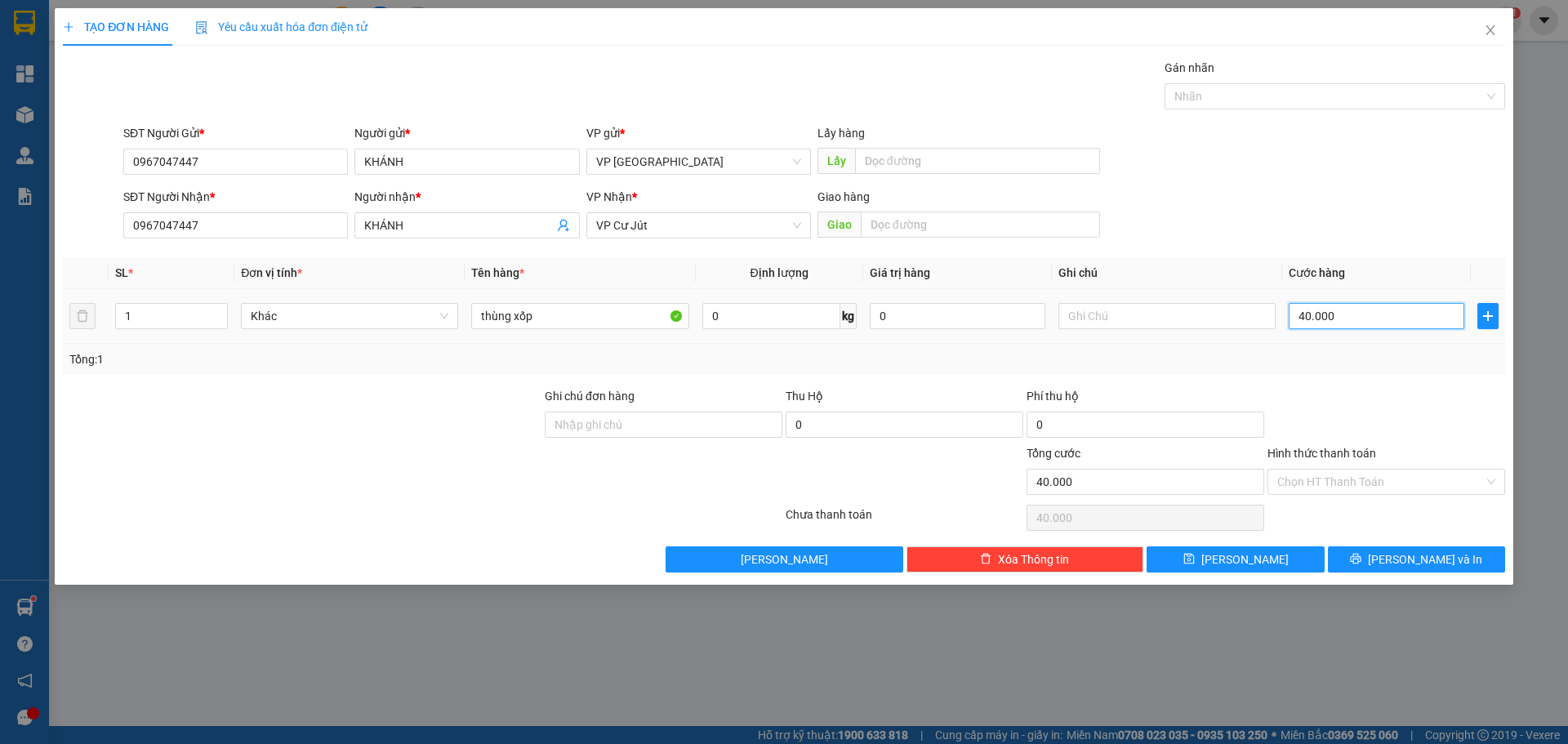
click at [1369, 323] on input "40.000" at bounding box center [1376, 315] width 175 height 26
type input "3"
type input "30"
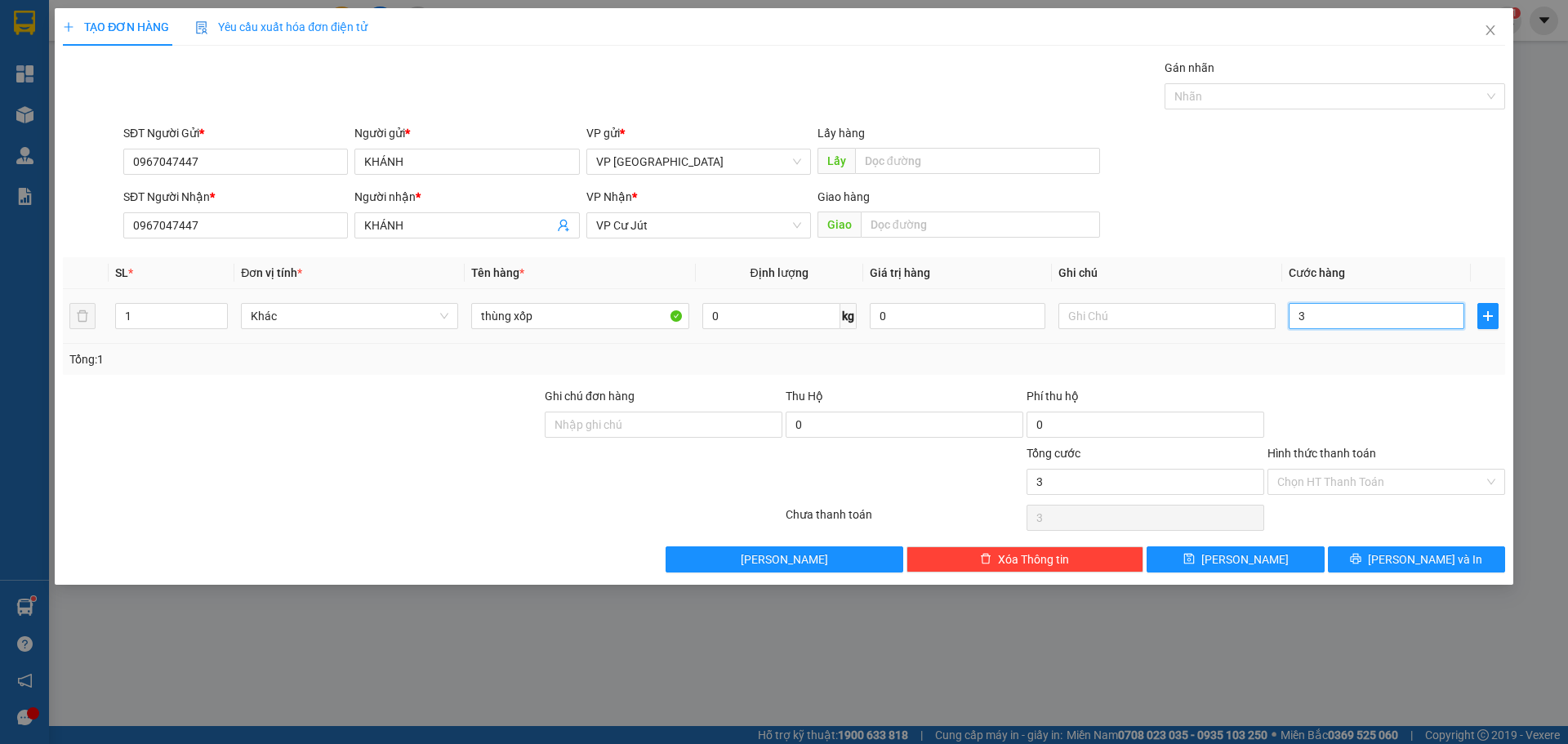
type input "30"
type input "30.000"
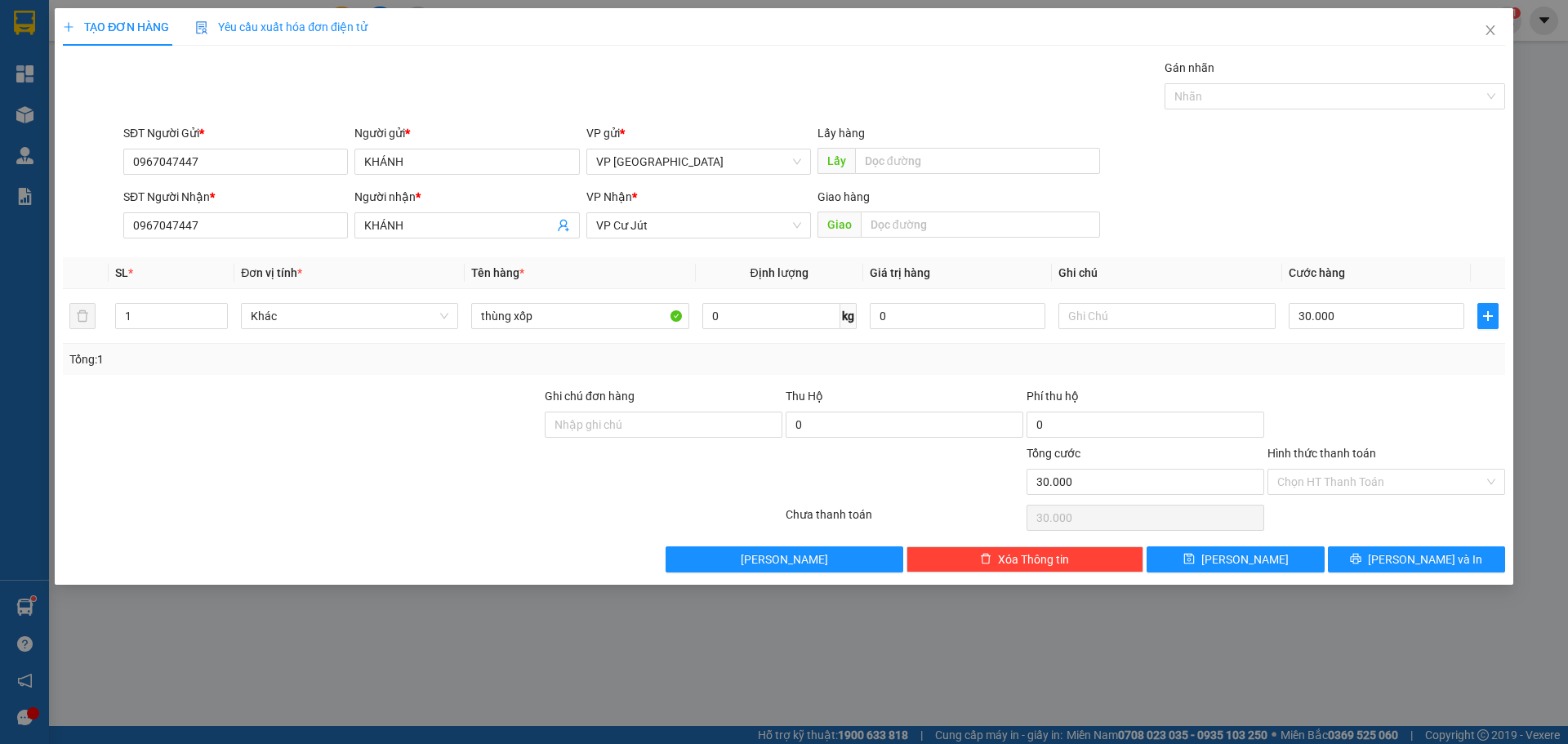
click at [1335, 412] on div at bounding box center [1387, 415] width 241 height 57
click at [554, 319] on input "thùng xốp" at bounding box center [579, 315] width 217 height 26
paste input "â"
paste input "ấy"
type input "thùng giấy"
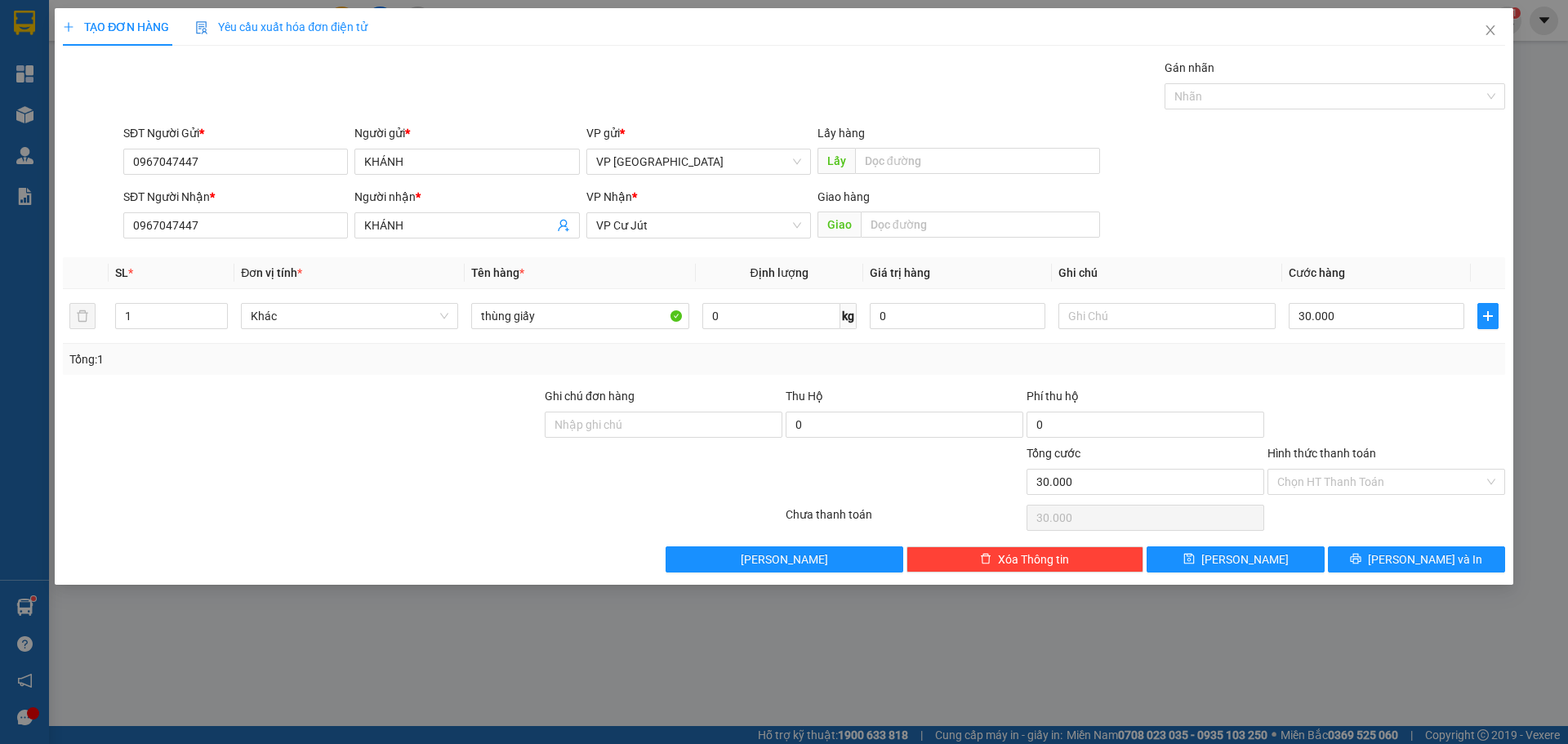
click at [888, 365] on div "Tổng: 1" at bounding box center [784, 359] width 1429 height 18
click at [1409, 489] on input "Hình thức thanh toán" at bounding box center [1380, 481] width 206 height 24
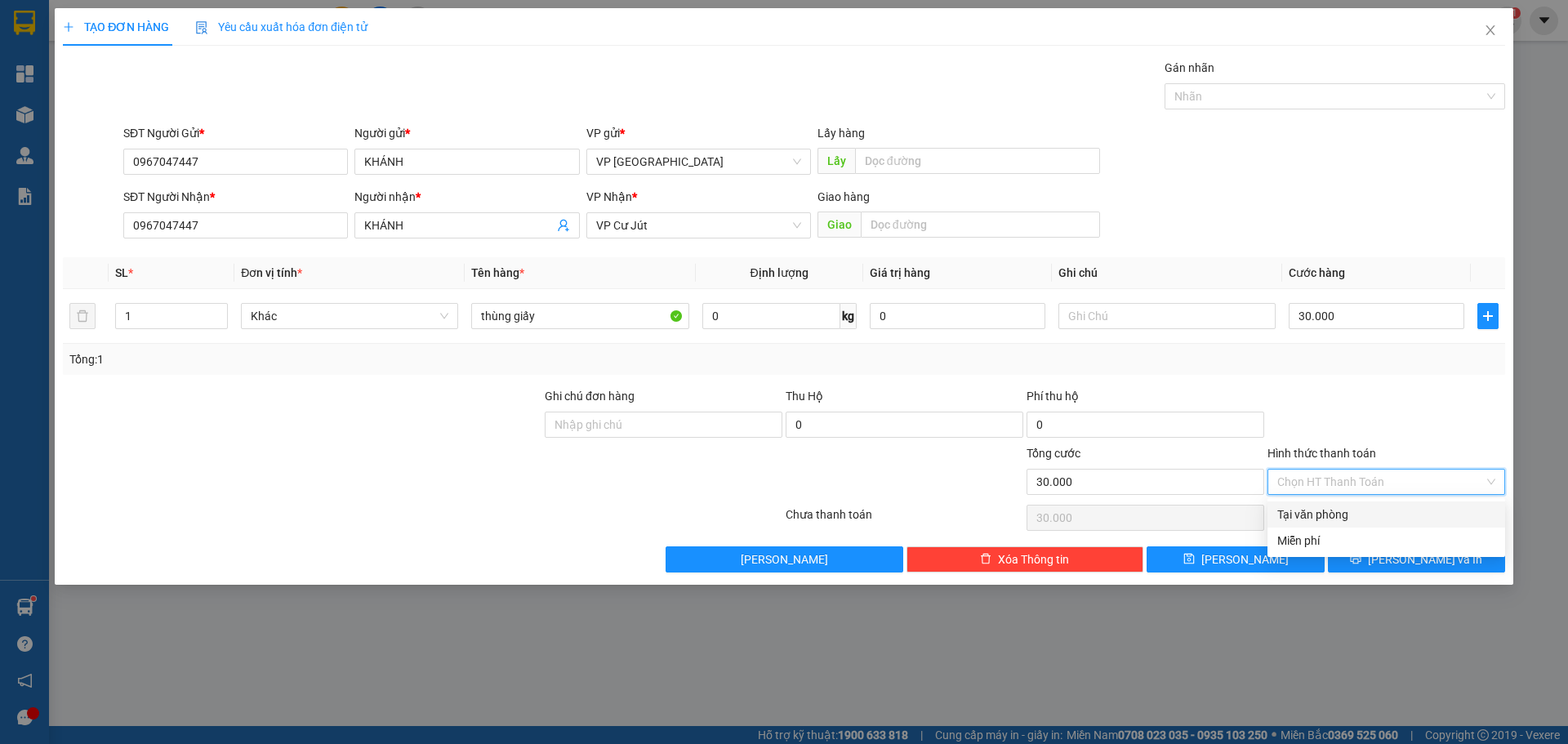
click at [1409, 489] on input "Hình thức thanh toán" at bounding box center [1380, 481] width 206 height 24
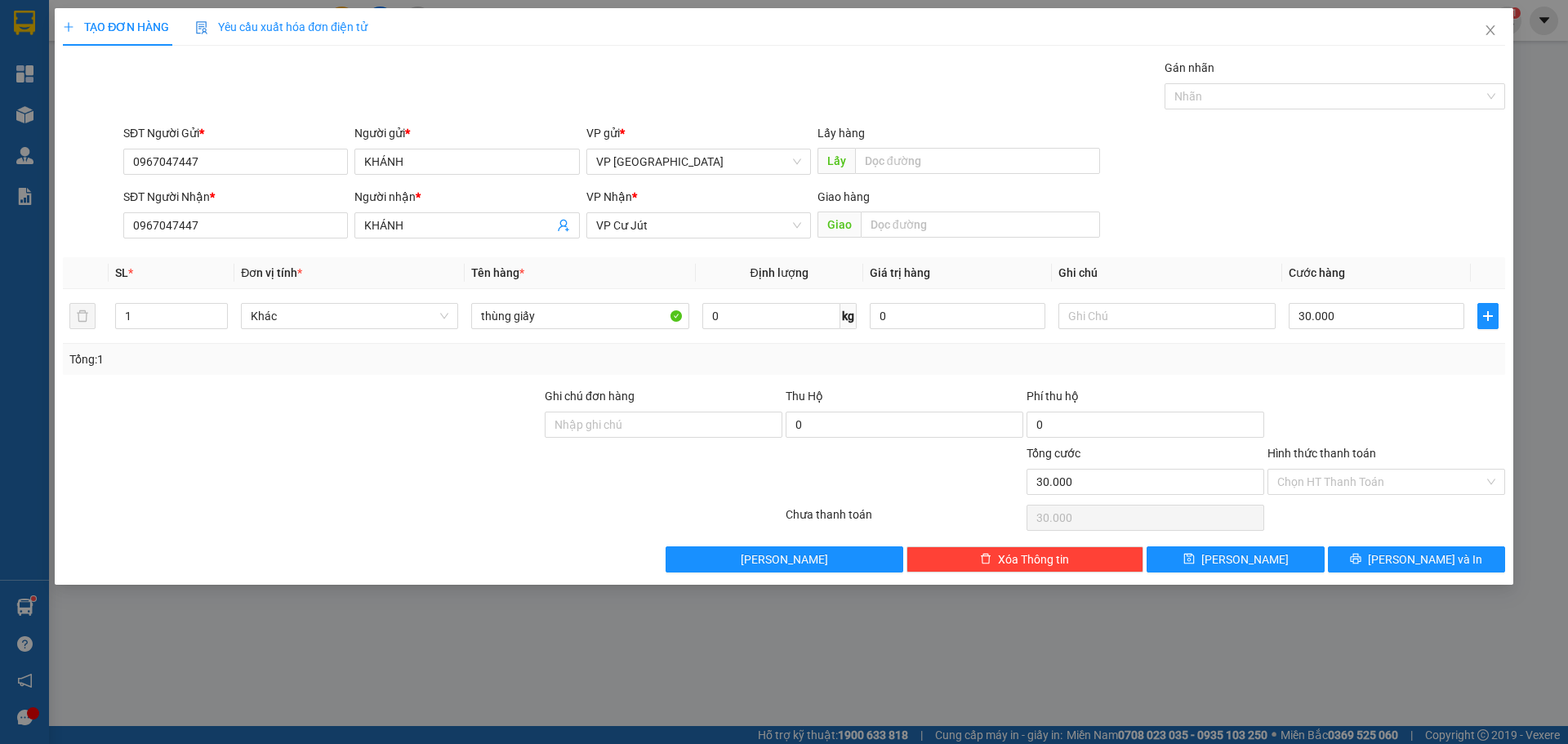
click at [1437, 388] on div at bounding box center [1387, 415] width 241 height 57
click at [1423, 553] on span "[PERSON_NAME] và In" at bounding box center [1425, 559] width 115 height 18
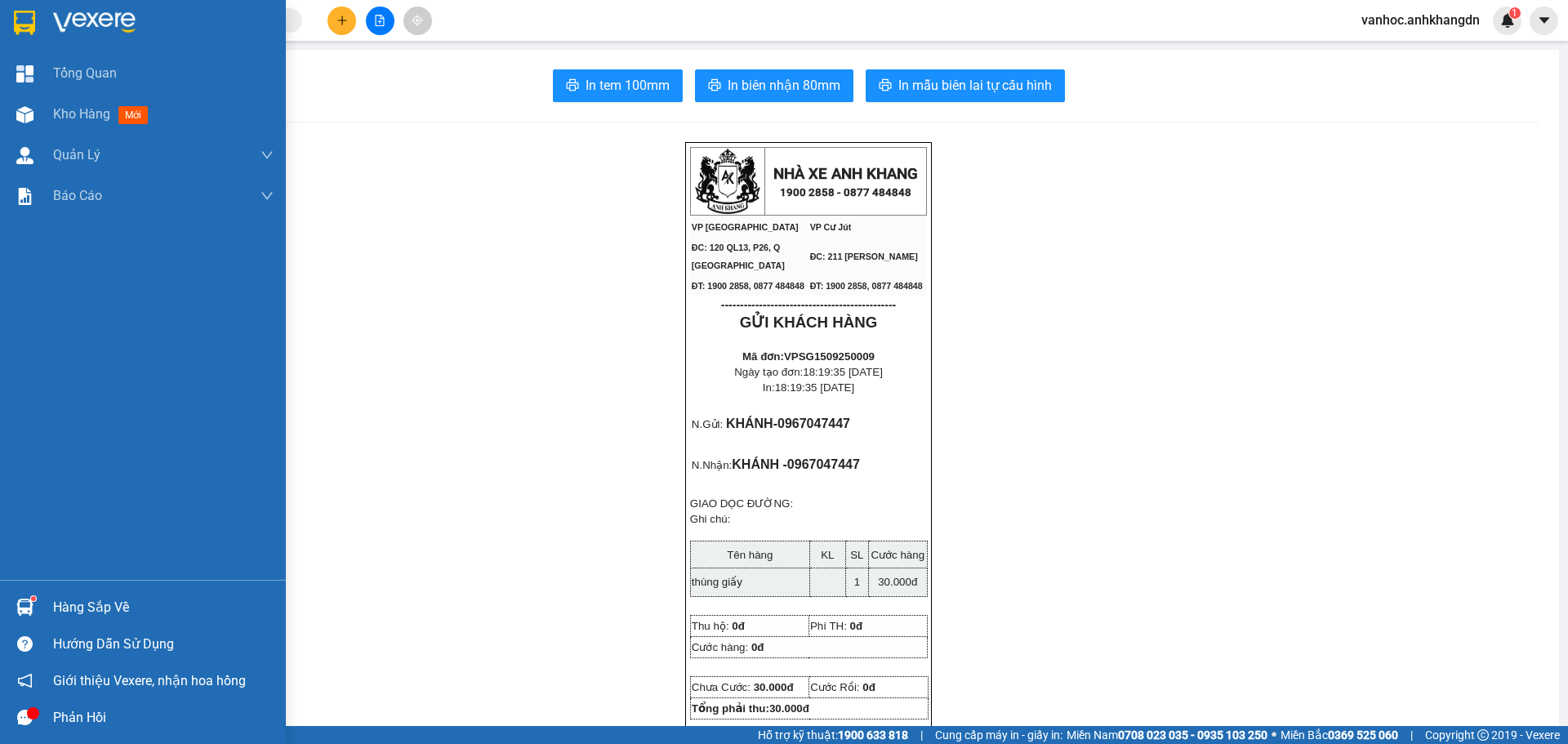
click at [35, 18] on img at bounding box center [24, 22] width 21 height 24
click at [40, 13] on div at bounding box center [143, 26] width 286 height 53
